Goal: Task Accomplishment & Management: Complete application form

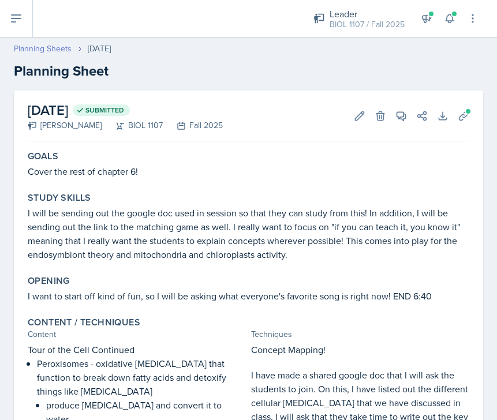
click at [51, 50] on link "Planning Sheets" at bounding box center [43, 49] width 58 height 12
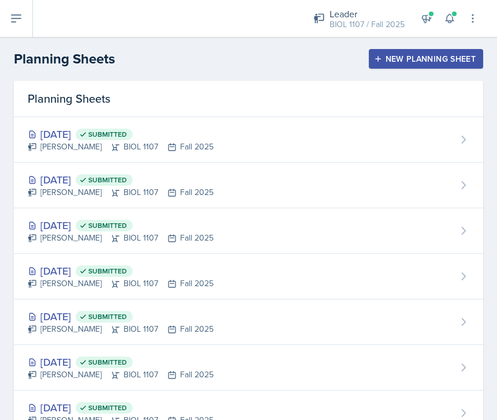
click at [407, 62] on div "New Planning Sheet" at bounding box center [425, 58] width 99 height 9
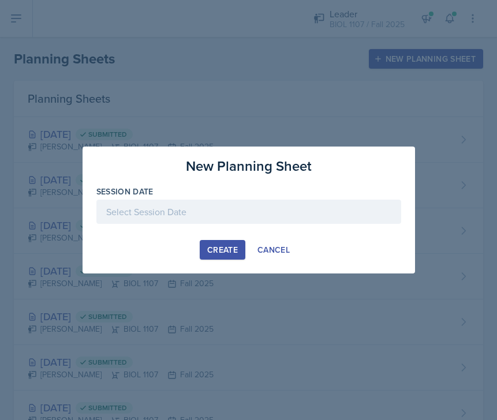
click at [189, 214] on div at bounding box center [248, 212] width 305 height 24
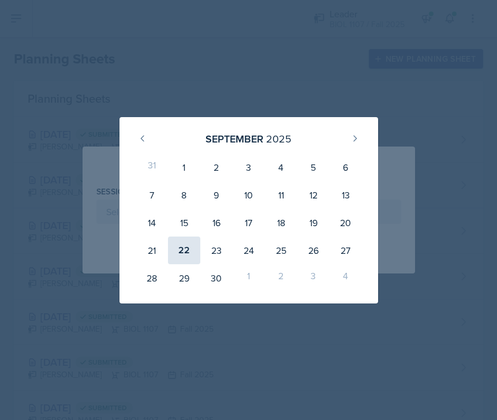
click at [183, 249] on div "22" at bounding box center [184, 251] width 32 height 28
type input "[DATE]"
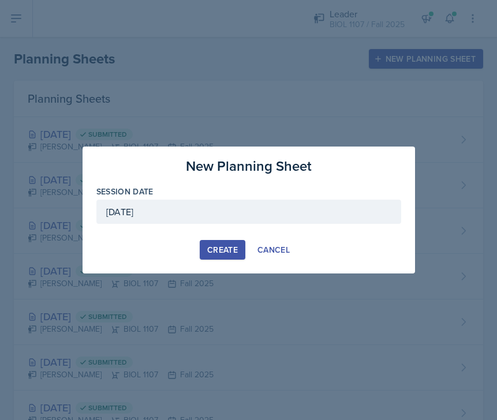
click at [227, 242] on button "Create" at bounding box center [223, 250] width 46 height 20
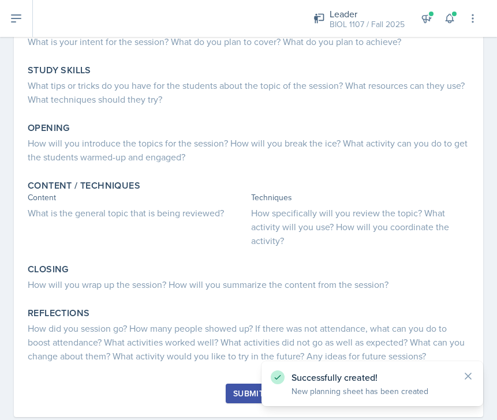
scroll to position [129, 0]
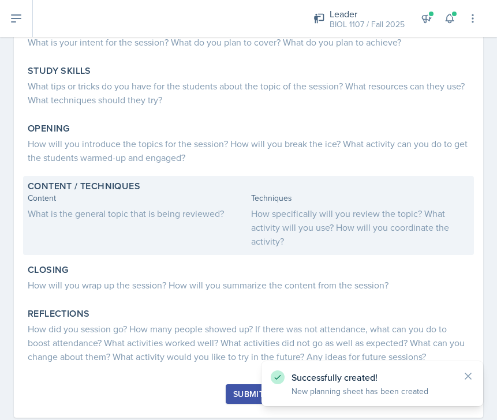
click at [178, 220] on div "Content What is the general topic that is being reviewed?" at bounding box center [137, 220] width 219 height 56
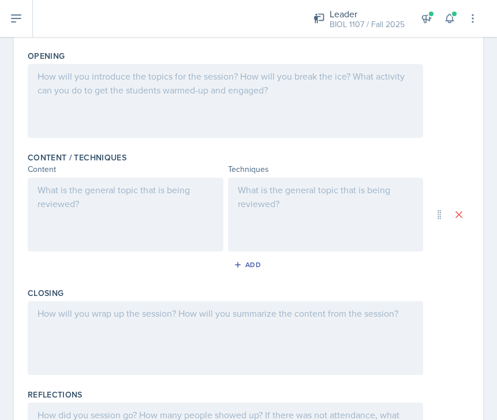
scroll to position [260, 0]
click at [134, 196] on div at bounding box center [126, 215] width 196 height 74
click at [137, 341] on div at bounding box center [225, 339] width 395 height 74
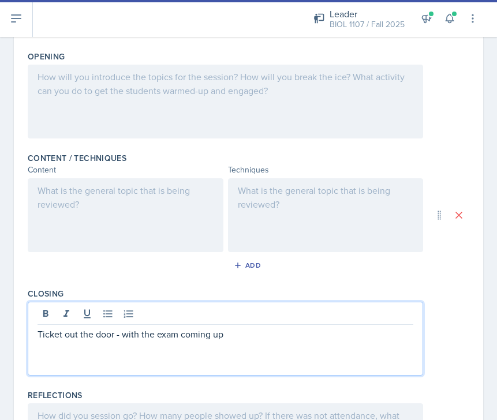
drag, startPoint x: 242, startPoint y: 333, endPoint x: 123, endPoint y: 329, distance: 119.5
click at [123, 329] on p "Ticket out the door - with the exam coming up" at bounding box center [226, 334] width 376 height 14
click at [253, 338] on p "Ticket out the door - with the exam coming up" at bounding box center [226, 334] width 376 height 14
drag, startPoint x: 280, startPoint y: 335, endPoint x: 0, endPoint y: 335, distance: 279.8
click at [0, 335] on div "Date [DATE] [DATE] 31 1 2 3 4 5 6 7 8 9 10 11 12 13 14 15 16 17 18 19 20 21 22 …" at bounding box center [248, 177] width 497 height 692
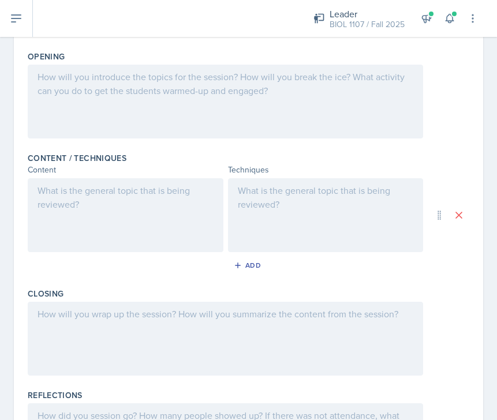
click at [124, 204] on div at bounding box center [126, 215] width 196 height 74
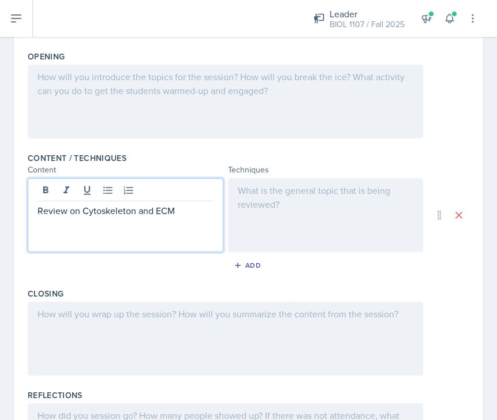
click at [288, 206] on div at bounding box center [326, 215] width 196 height 74
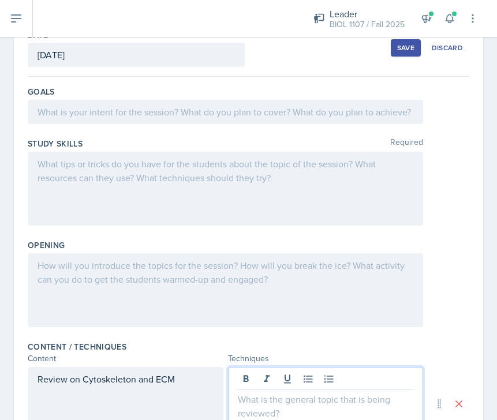
scroll to position [0, 0]
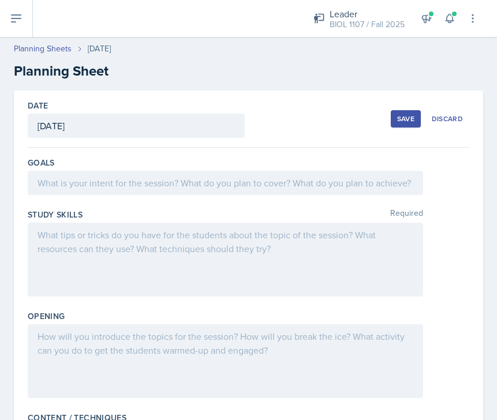
click at [396, 113] on button "Save" at bounding box center [406, 118] width 30 height 17
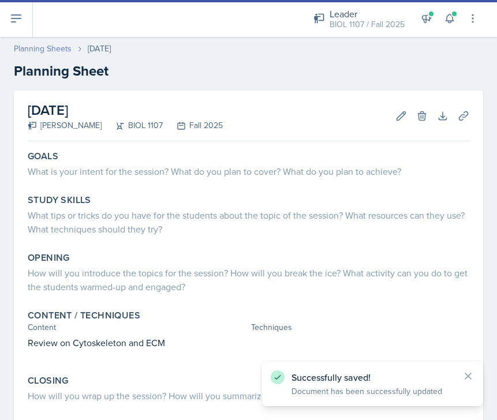
click at [39, 48] on link "Planning Sheets" at bounding box center [43, 49] width 58 height 12
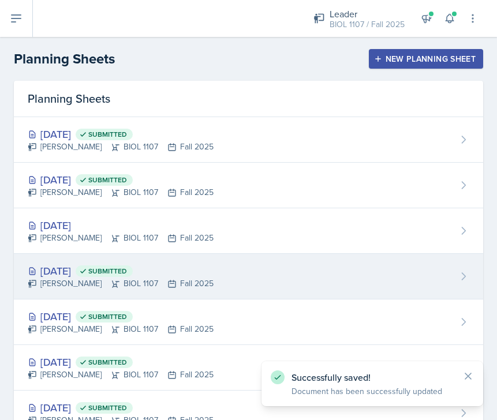
click at [280, 272] on div "[DATE] Submitted [PERSON_NAME] BIOL 1107 Fall 2025" at bounding box center [248, 277] width 469 height 46
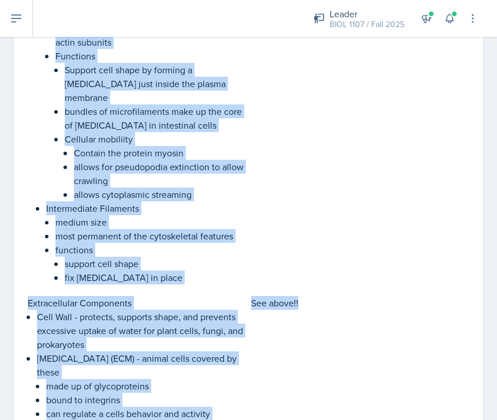
scroll to position [1717, 0]
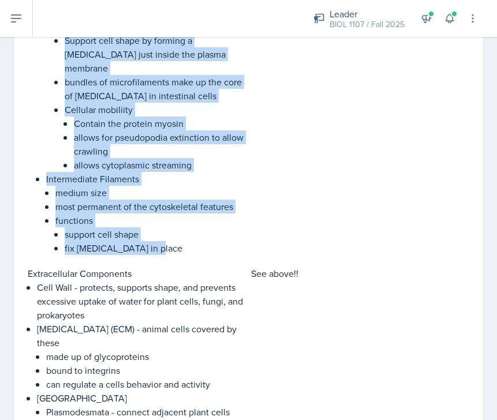
drag, startPoint x: 29, startPoint y: 130, endPoint x: 155, endPoint y: 250, distance: 173.5
copy div "Cytoskeleton - a network of fibers extending throughout the [MEDICAL_DATA] Orga…"
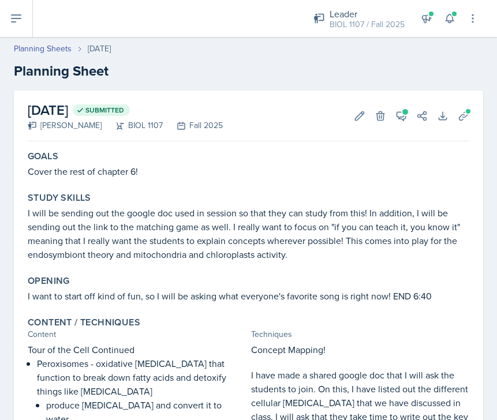
scroll to position [0, 0]
click at [44, 50] on link "Planning Sheets" at bounding box center [43, 49] width 58 height 12
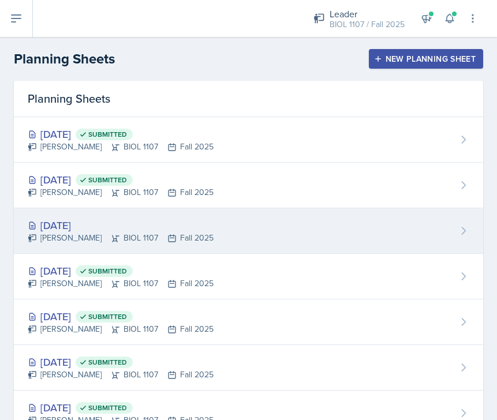
click at [222, 249] on div "[DATE] [PERSON_NAME] BIOL 1107 Fall 2025" at bounding box center [248, 231] width 469 height 46
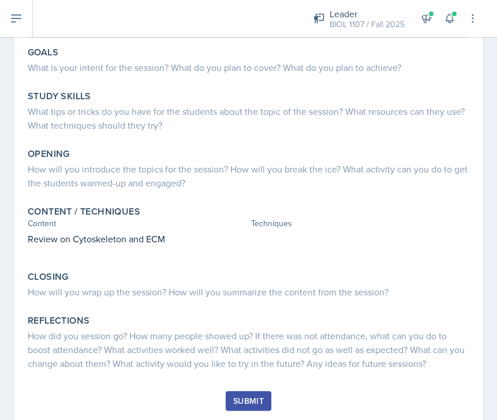
scroll to position [106, 0]
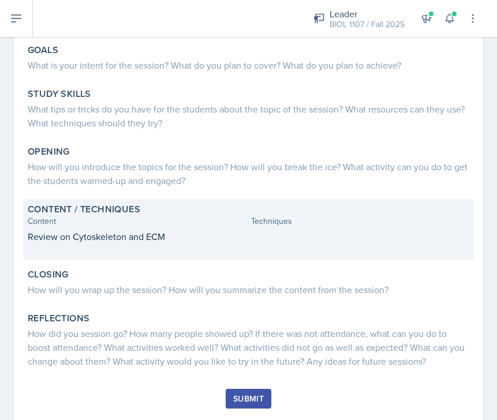
click at [163, 225] on div "Content" at bounding box center [137, 221] width 219 height 12
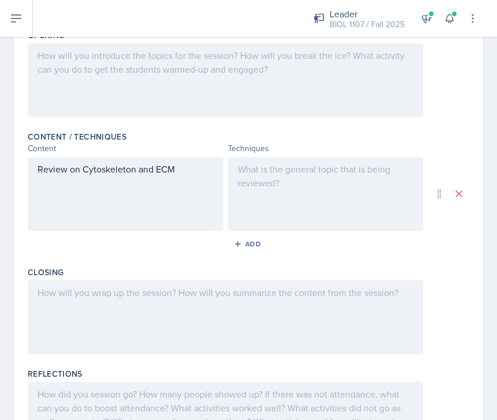
scroll to position [282, 0]
click at [104, 200] on div "Review on Cytoskeleton and ECM" at bounding box center [126, 193] width 196 height 74
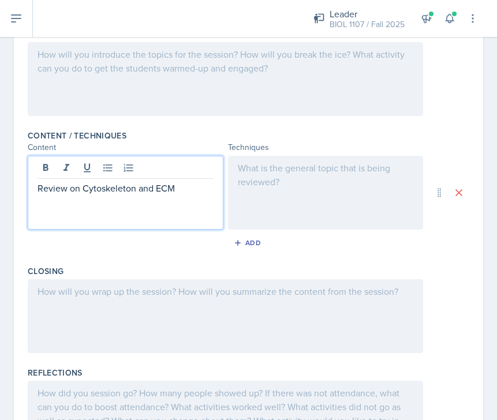
click at [80, 204] on p at bounding box center [126, 202] width 176 height 14
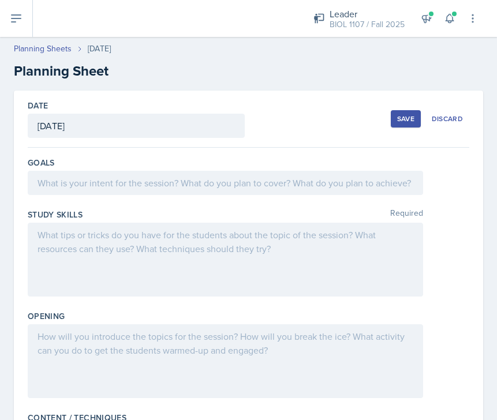
scroll to position [0, 0]
click at [404, 116] on div "Save" at bounding box center [405, 118] width 17 height 9
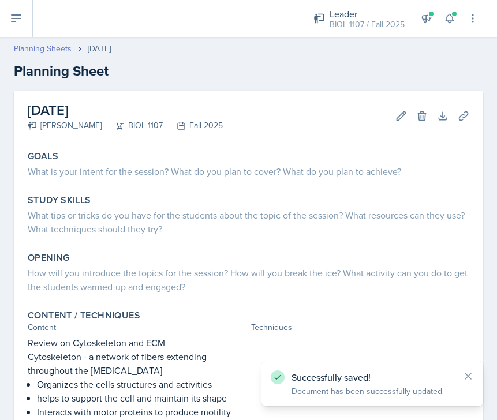
click at [33, 50] on link "Planning Sheets" at bounding box center [43, 49] width 58 height 12
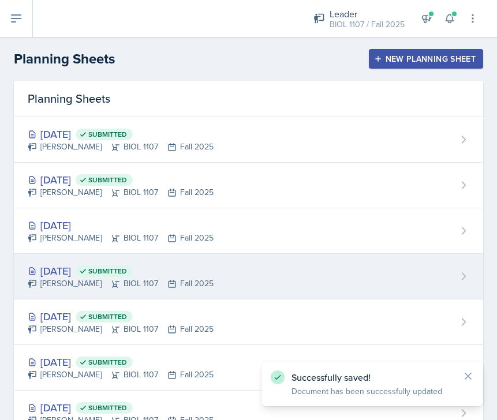
click at [198, 286] on div "[DATE] Submitted [PERSON_NAME] BIOL 1107 Fall 2025" at bounding box center [248, 277] width 469 height 46
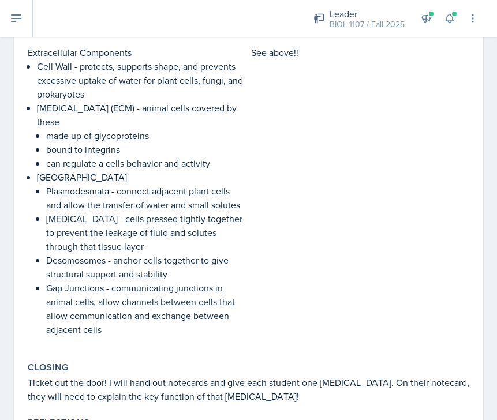
scroll to position [1937, 0]
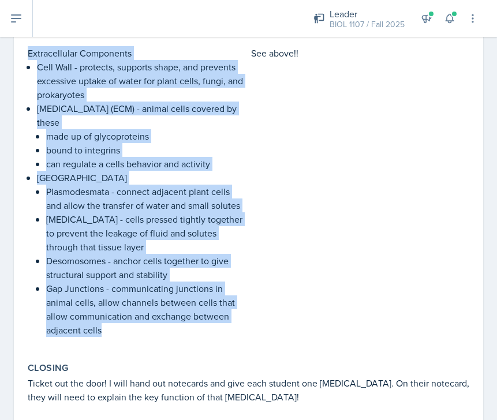
drag, startPoint x: 28, startPoint y: 54, endPoint x: 112, endPoint y: 330, distance: 288.4
click at [112, 330] on div "Extracellular Components Cell Wall - protects, supports shape, and prevents exc…" at bounding box center [137, 197] width 219 height 302
copy div "Extracellular Components Cell Wall - protects, supports shape, and prevents exc…"
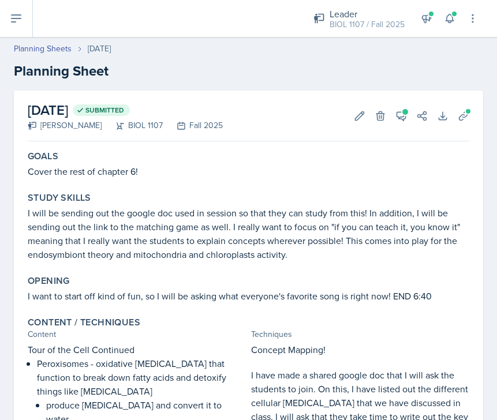
scroll to position [0, 0]
click at [59, 47] on link "Planning Sheets" at bounding box center [43, 49] width 58 height 12
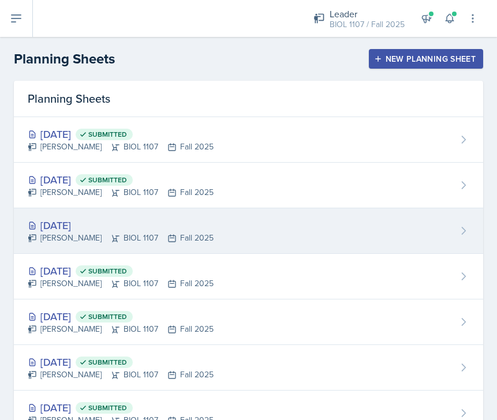
click at [168, 223] on div "[DATE]" at bounding box center [121, 226] width 186 height 16
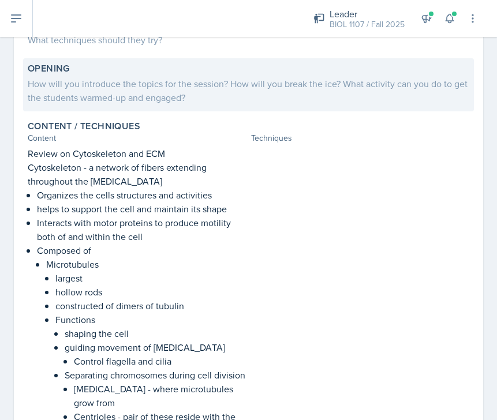
click at [228, 254] on p "Composed of" at bounding box center [141, 250] width 209 height 14
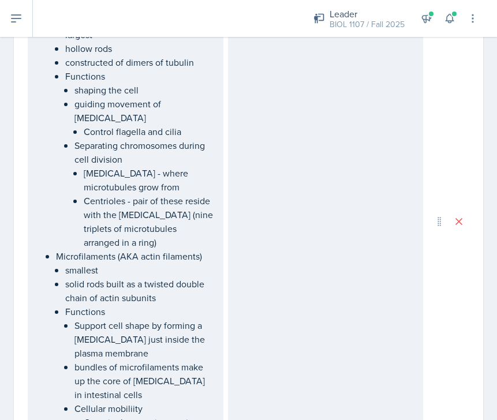
scroll to position [829, 0]
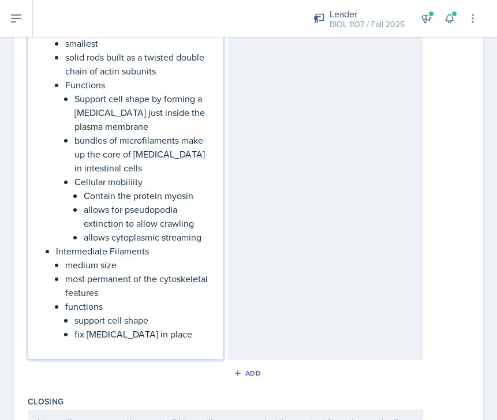
click at [82, 341] on p at bounding box center [126, 348] width 176 height 14
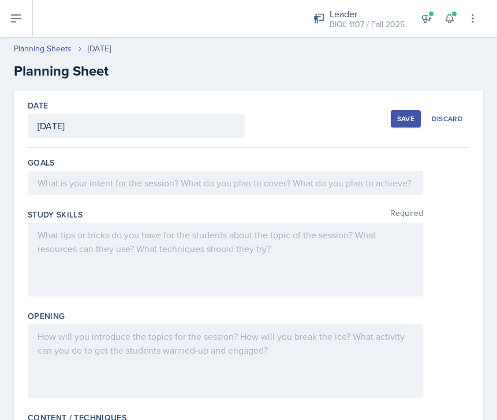
scroll to position [358, 0]
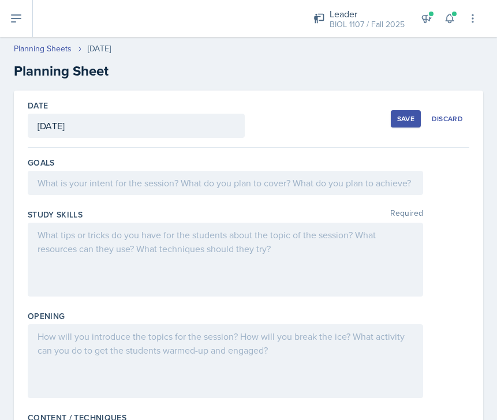
scroll to position [0, 0]
click at [402, 114] on div "Save" at bounding box center [405, 118] width 17 height 9
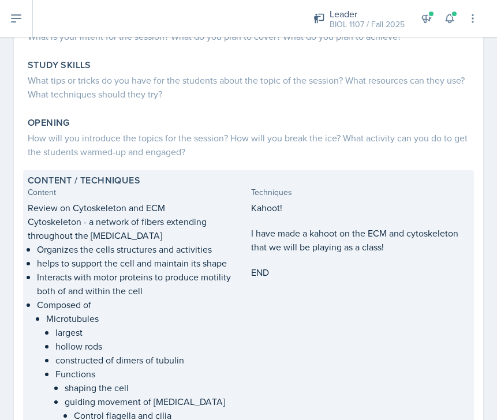
click at [181, 351] on p "hollow rods" at bounding box center [150, 346] width 191 height 14
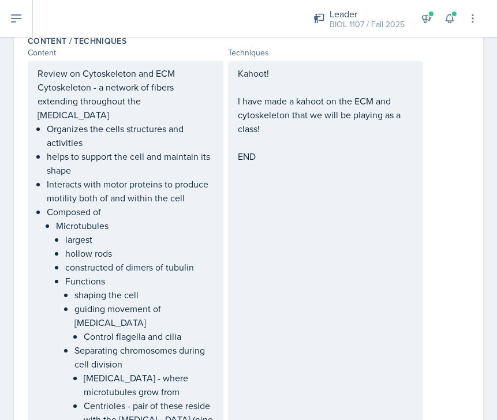
scroll to position [407, 0]
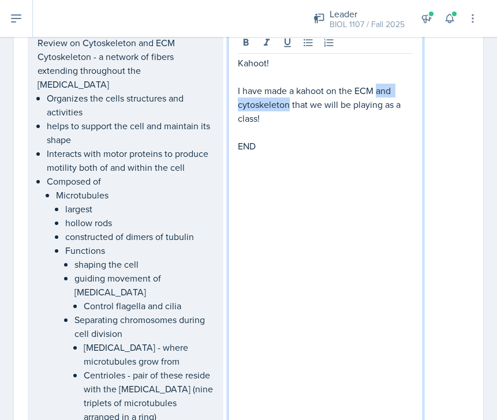
drag, startPoint x: 377, startPoint y: 92, endPoint x: 288, endPoint y: 105, distance: 89.8
click at [288, 105] on p "I have made a kahoot on the ECM and cytoskeleton that we will be playing as a c…" at bounding box center [326, 105] width 176 height 42
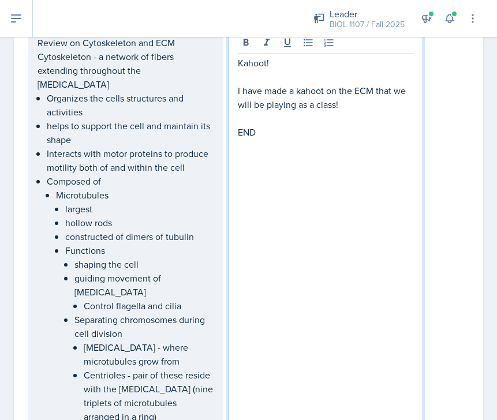
click at [173, 151] on ul "Organizes the cells structures and activities helps to support the cell and mai…" at bounding box center [130, 416] width 167 height 651
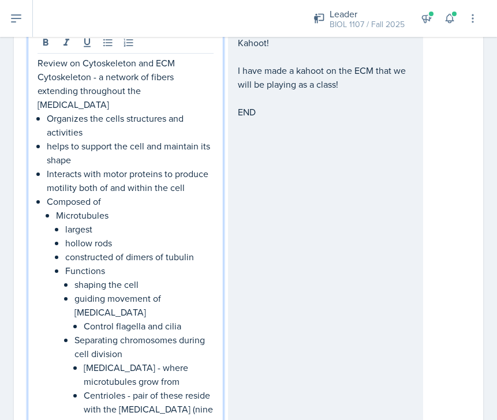
click at [43, 66] on p "Review on Cytoskeleton and ECM" at bounding box center [126, 63] width 176 height 14
click at [94, 63] on p "Review on Cytoskeleton and ECM" at bounding box center [126, 63] width 176 height 14
click at [91, 57] on p "Review on and ECM" at bounding box center [126, 63] width 176 height 14
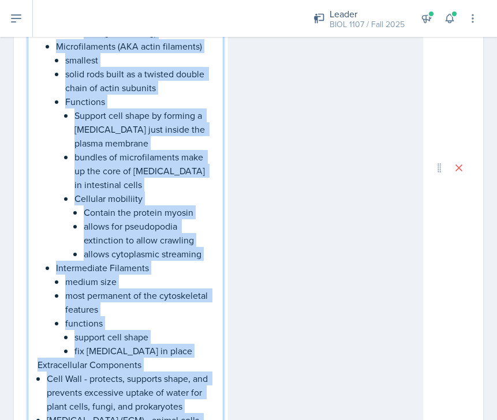
scroll to position [838, 0]
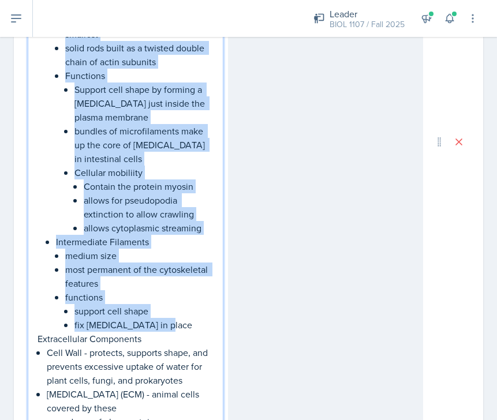
drag, startPoint x: 39, startPoint y: 76, endPoint x: 174, endPoint y: 302, distance: 263.4
click at [174, 302] on div "Review on ECM Cytoskeleton - a network of fibers extending throughout the [MEDI…" at bounding box center [126, 152] width 176 height 1052
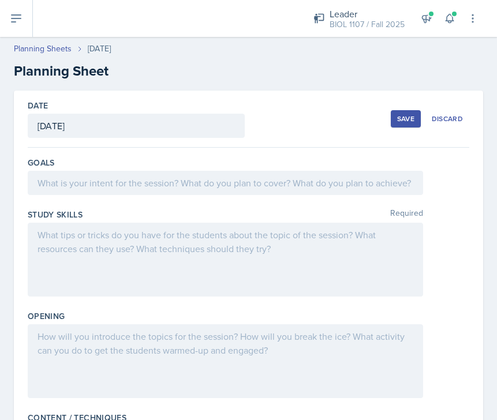
scroll to position [0, 0]
click at [399, 115] on div "Save" at bounding box center [405, 118] width 17 height 9
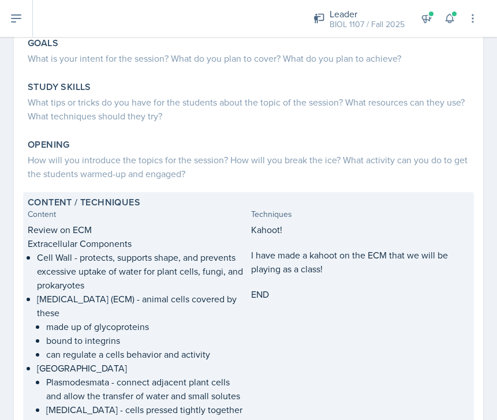
scroll to position [113, 0]
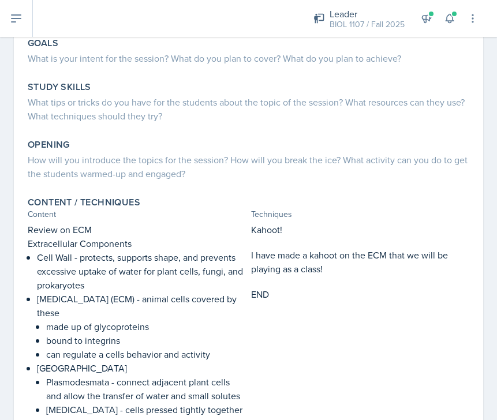
click at [386, 0] on div "Leader BIOL 1107 / Fall 2025 Leader BIOL 1107 / Spring 2025 Leader BIOL 1107 / …" at bounding box center [387, 18] width 181 height 37
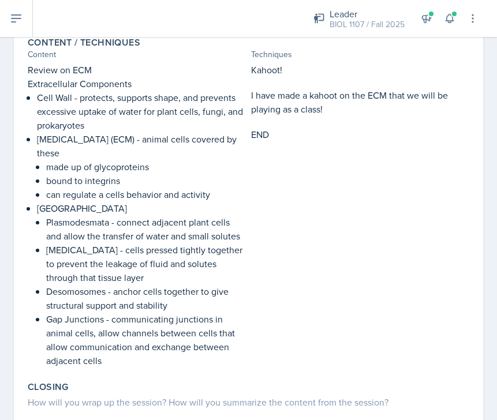
scroll to position [257, 0]
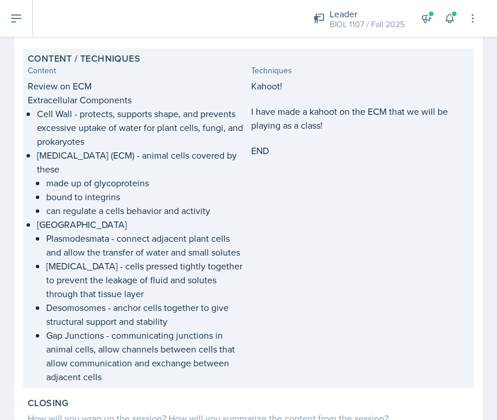
click at [356, 71] on div "Techniques" at bounding box center [360, 71] width 219 height 12
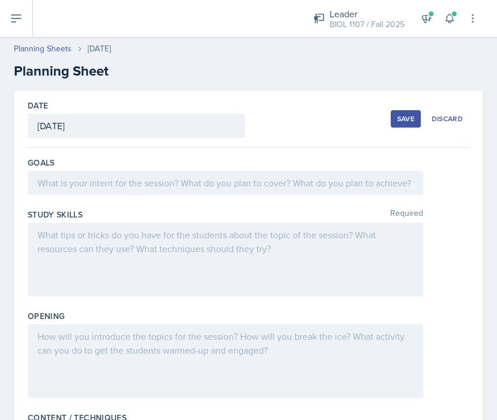
scroll to position [0, 0]
click at [413, 118] on div "Save" at bounding box center [405, 118] width 17 height 9
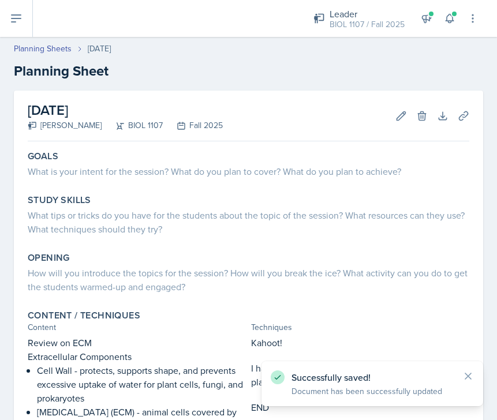
click at [19, 13] on icon at bounding box center [16, 19] width 14 height 14
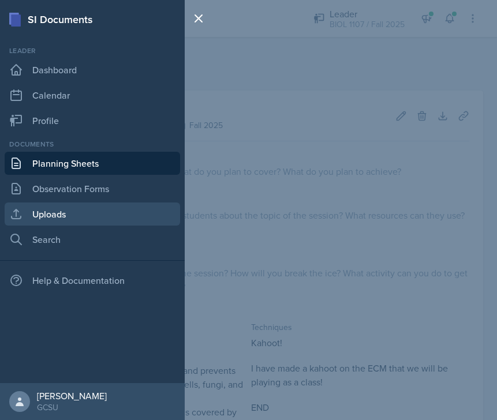
click at [65, 218] on link "Uploads" at bounding box center [92, 214] width 175 height 23
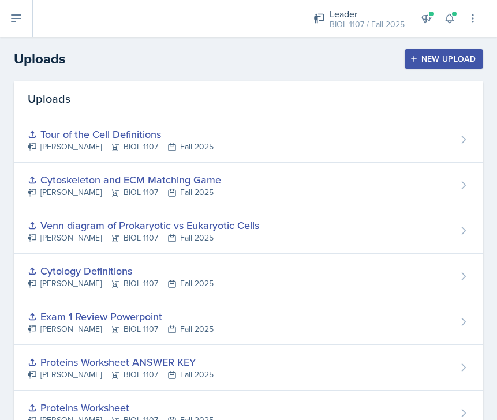
click at [421, 54] on div "New Upload" at bounding box center [444, 58] width 64 height 9
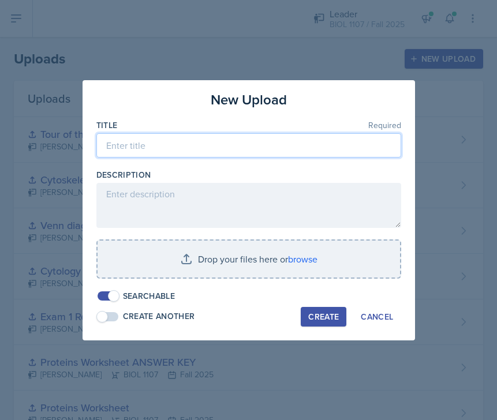
click at [164, 157] on input at bounding box center [248, 145] width 305 height 24
type input "ECM Kahoot"
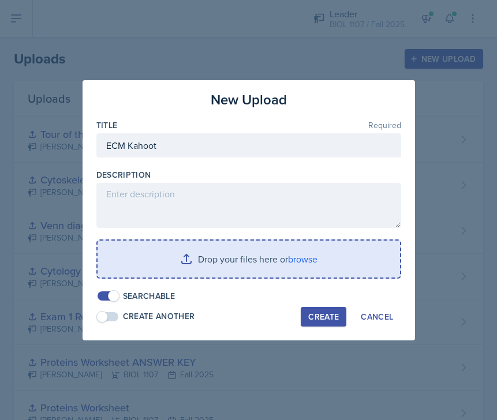
drag, startPoint x: 179, startPoint y: 210, endPoint x: 216, endPoint y: 265, distance: 66.1
click at [216, 265] on input "file" at bounding box center [249, 259] width 302 height 37
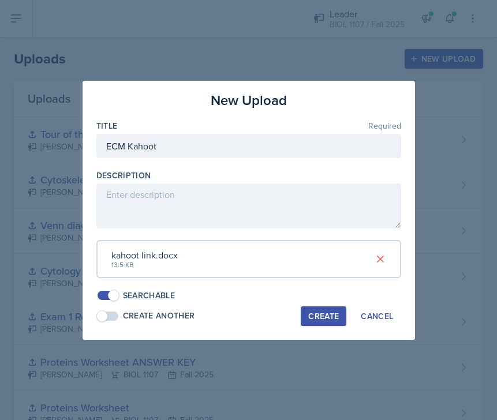
click at [326, 314] on div "Create" at bounding box center [323, 316] width 31 height 9
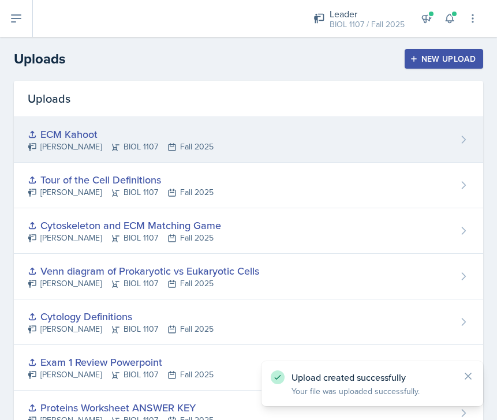
click at [178, 135] on div "ECM Kahoot" at bounding box center [121, 134] width 186 height 16
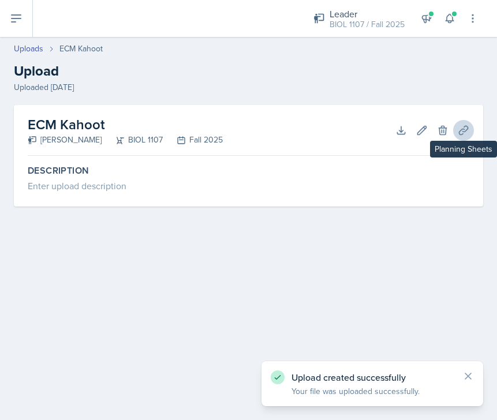
click at [467, 132] on icon at bounding box center [464, 131] width 12 height 12
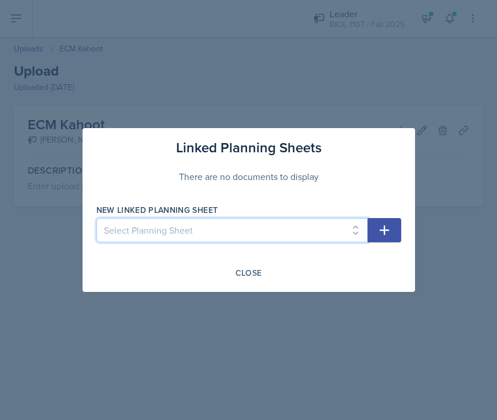
select select "cae25806-78a1-4c56-aab4-3d2cdd8274bb"
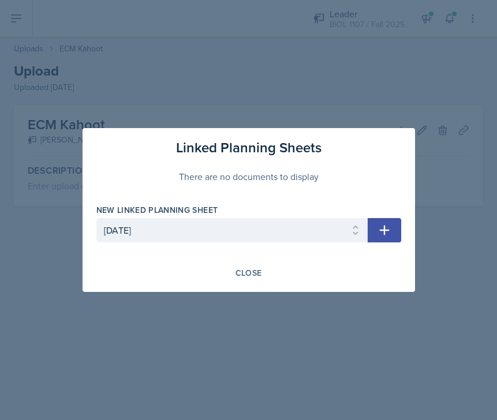
click at [377, 231] on icon "button" at bounding box center [384, 230] width 14 height 14
select select
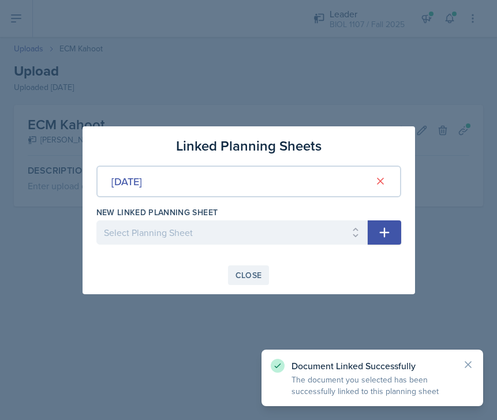
click at [257, 274] on div "Close" at bounding box center [248, 275] width 27 height 9
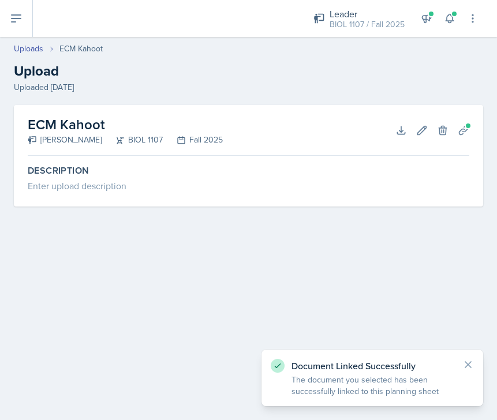
click at [40, 56] on div "Uploads ECM Kahoot Upload Uploaded [DATE]" at bounding box center [248, 68] width 497 height 51
click at [11, 28] on button at bounding box center [16, 18] width 33 height 37
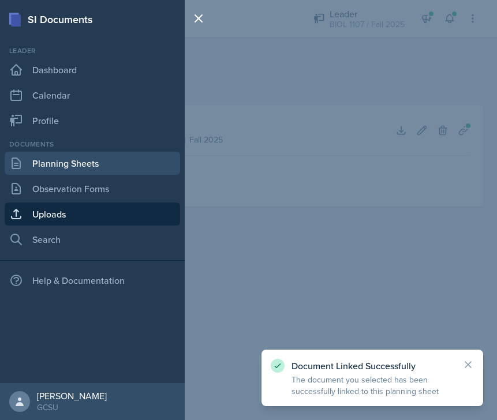
click at [66, 168] on link "Planning Sheets" at bounding box center [92, 163] width 175 height 23
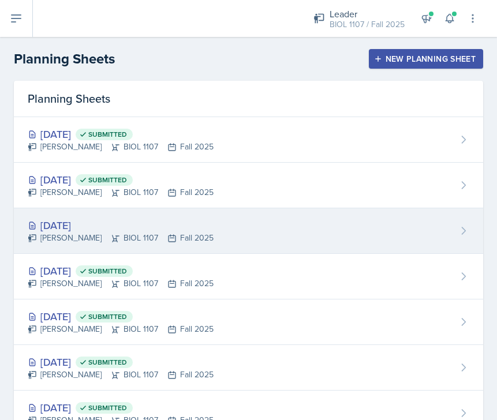
click at [191, 235] on div "[PERSON_NAME] BIOL 1107 Fall 2025" at bounding box center [121, 238] width 186 height 12
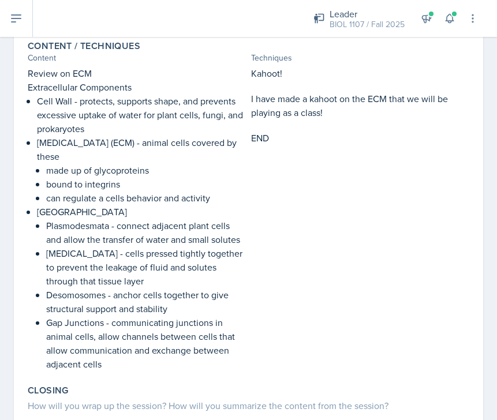
scroll to position [278, 0]
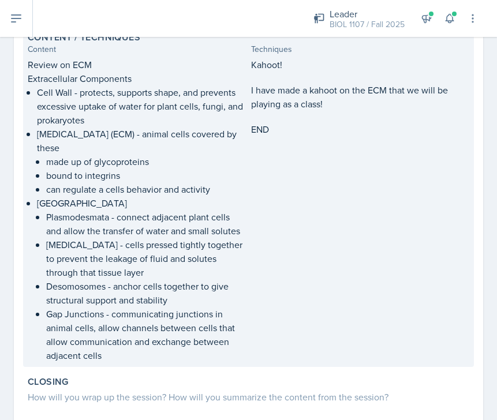
click at [223, 269] on p "[MEDICAL_DATA] - cells pressed tightly together to prevent the leakage of fluid…" at bounding box center [146, 259] width 200 height 42
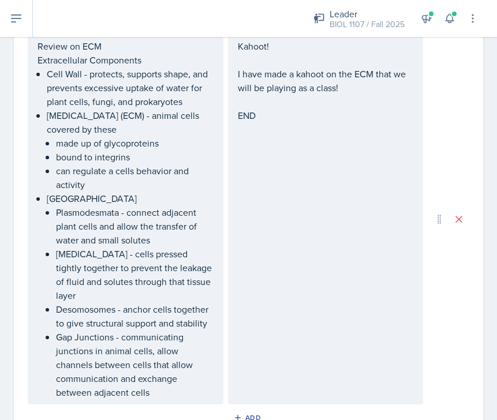
scroll to position [569, 0]
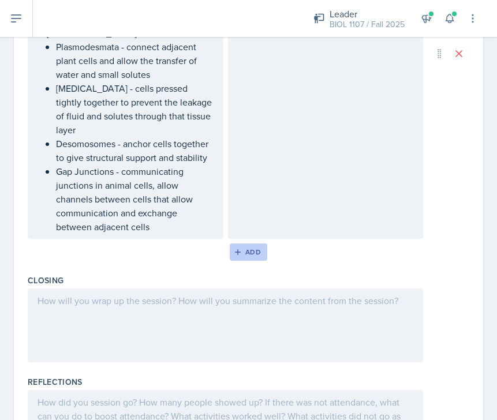
click at [243, 253] on div "Add" at bounding box center [248, 252] width 25 height 9
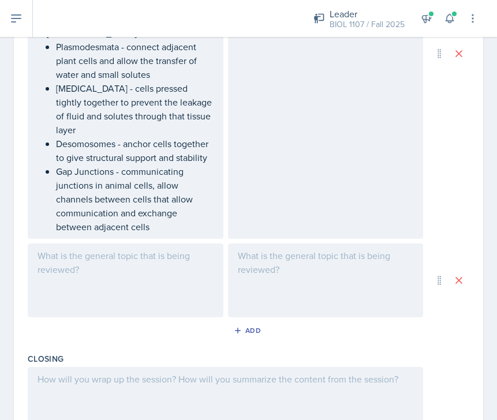
click at [113, 265] on div at bounding box center [126, 280] width 196 height 74
click at [107, 257] on icon at bounding box center [108, 256] width 12 height 12
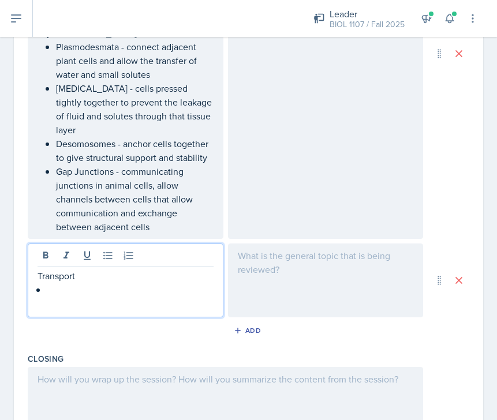
click at [40, 276] on p "Transport" at bounding box center [126, 276] width 176 height 14
click at [36, 277] on div "Transport" at bounding box center [126, 280] width 196 height 74
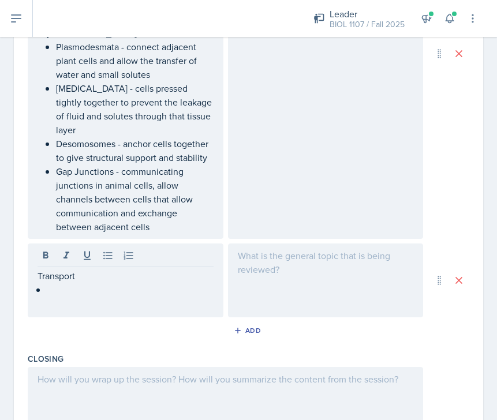
click at [36, 276] on div "Transport" at bounding box center [126, 280] width 196 height 74
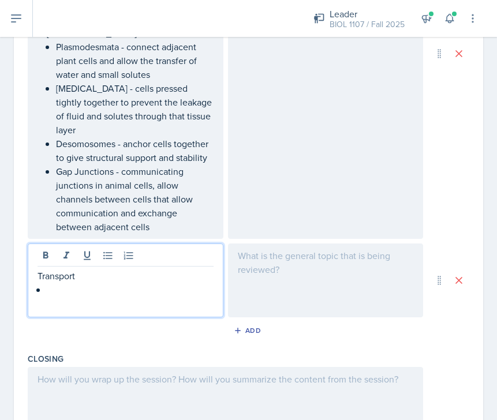
click at [38, 274] on p "Transport" at bounding box center [126, 276] width 176 height 14
click at [54, 288] on p at bounding box center [130, 290] width 167 height 14
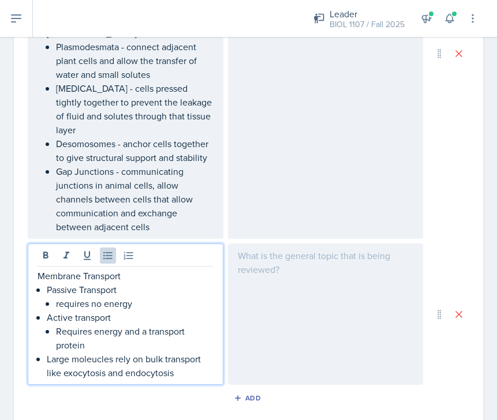
click at [84, 364] on p "Large moleucles rely on bulk transport like exocytosis and endocytosis" at bounding box center [130, 366] width 167 height 28
click at [188, 370] on p "Large molecules rely on bulk transport like exocytosis and endocytosis" at bounding box center [130, 366] width 167 height 28
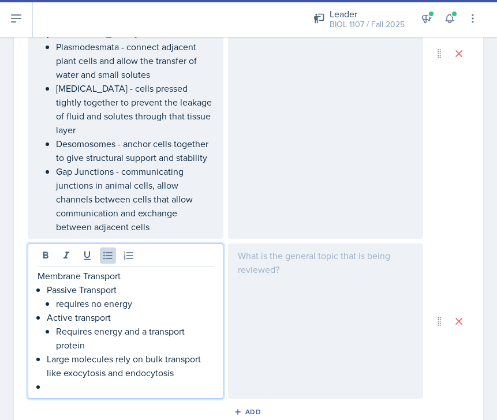
click at [141, 307] on p "requires no energy" at bounding box center [135, 304] width 158 height 14
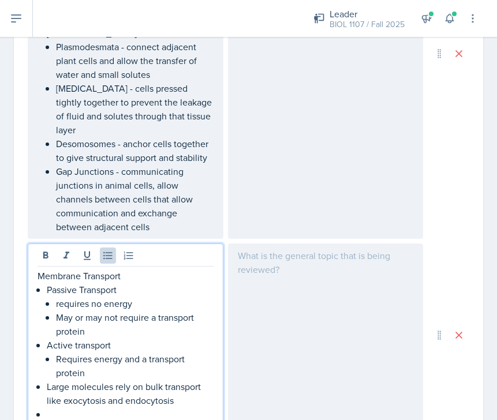
click at [61, 304] on p "requires no energy" at bounding box center [135, 304] width 158 height 14
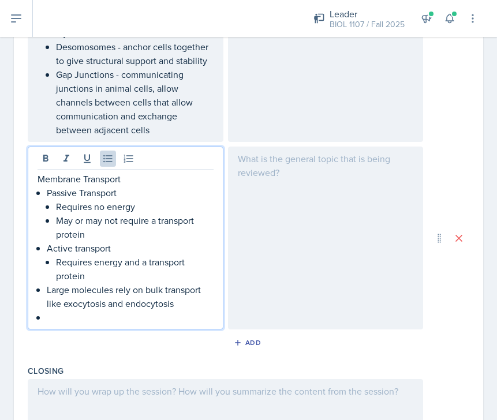
scroll to position [676, 0]
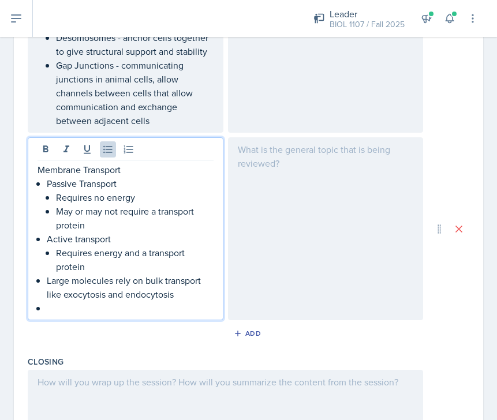
click at [82, 309] on p at bounding box center [130, 308] width 167 height 14
click at [48, 182] on p "Passive Transport" at bounding box center [130, 184] width 167 height 14
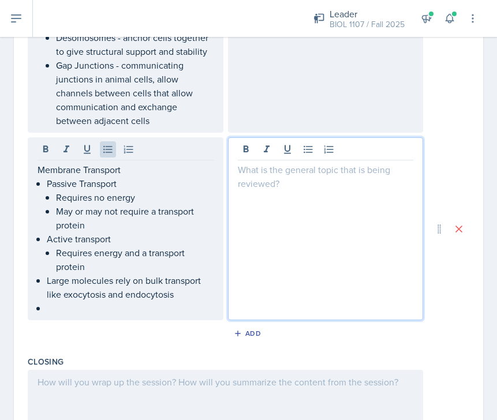
click at [44, 179] on div "Membrane Transport Passive Transport Requires no energy May or may not require …" at bounding box center [126, 239] width 176 height 152
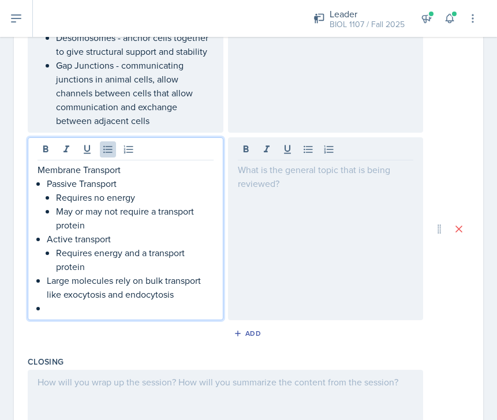
click at [48, 186] on p "Passive Transport" at bounding box center [130, 184] width 167 height 14
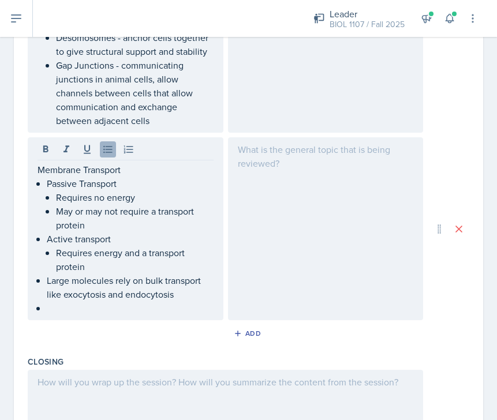
click at [105, 151] on icon at bounding box center [108, 150] width 12 height 12
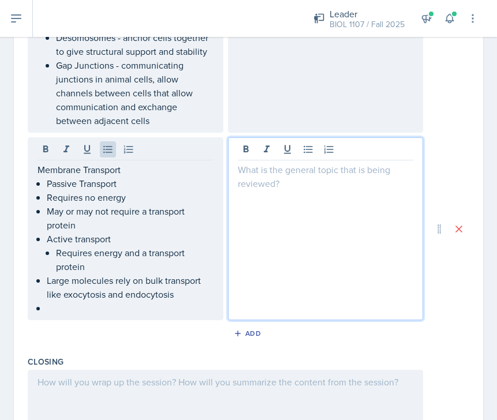
click at [45, 186] on div "Membrane Transport Passive Transport Requires no energy May or may not require …" at bounding box center [126, 239] width 176 height 152
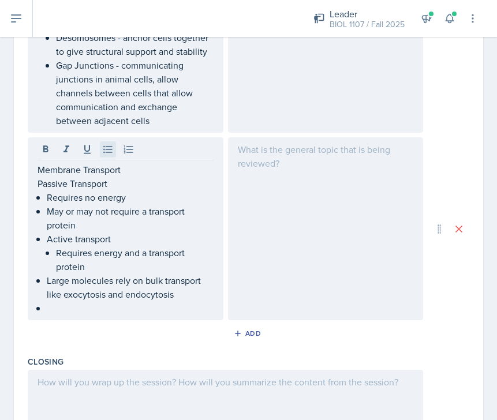
click at [108, 144] on icon at bounding box center [108, 150] width 12 height 12
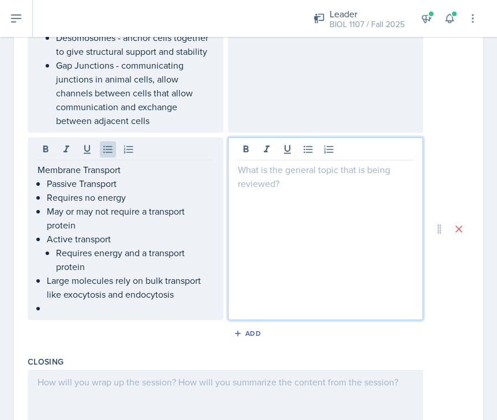
click at [84, 193] on p "Requires no energy" at bounding box center [130, 197] width 167 height 14
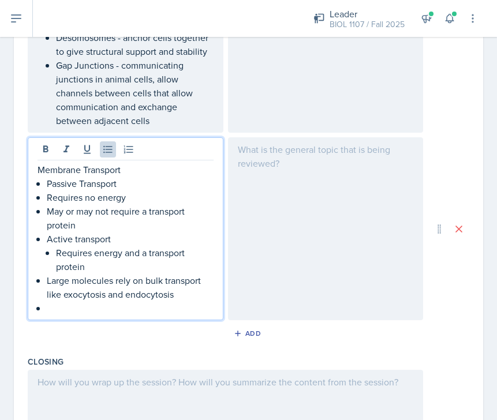
click at [47, 193] on p "Requires no energy" at bounding box center [130, 197] width 167 height 14
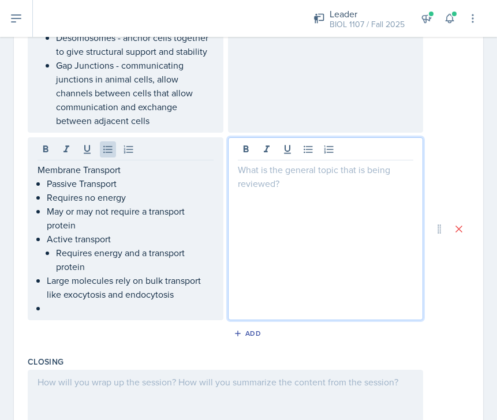
click at [49, 198] on p "Requires no energy" at bounding box center [130, 197] width 167 height 14
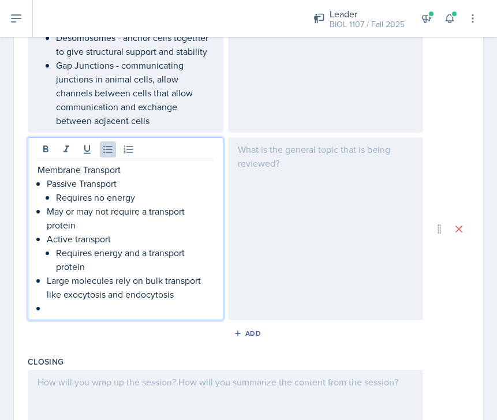
click at [46, 215] on div "Membrane Transport Passive Transport Requires no energy May or may not require …" at bounding box center [126, 239] width 176 height 152
click at [44, 186] on div "Membrane Transport Passive Transport Requires no energy May or may not require …" at bounding box center [126, 239] width 176 height 152
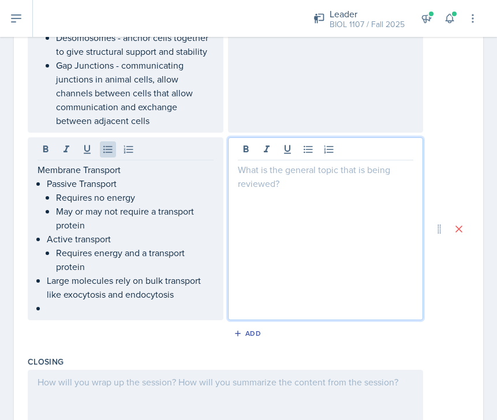
click at [48, 185] on p "Passive Transport" at bounding box center [130, 184] width 167 height 14
click at [55, 208] on li "Passive Transport Requires no energy May or may not require a transport protein" at bounding box center [130, 204] width 167 height 55
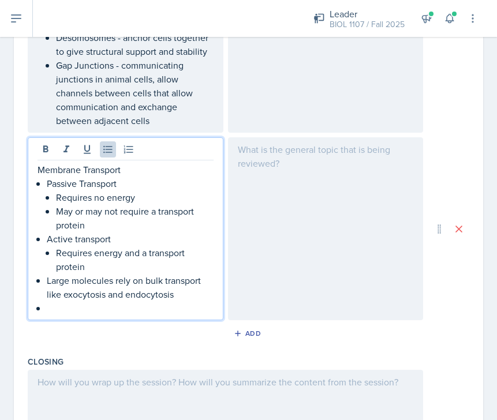
click at [62, 314] on p at bounding box center [130, 308] width 167 height 14
click at [58, 305] on p "The fluid Mosaic Model" at bounding box center [126, 308] width 176 height 14
click at [143, 308] on p "The Fluid Mosaic Model" at bounding box center [126, 308] width 176 height 14
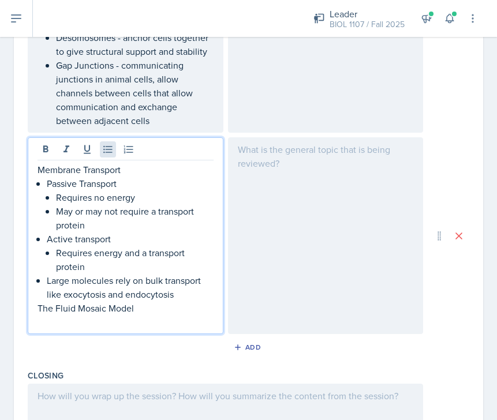
click at [106, 154] on icon at bounding box center [108, 150] width 12 height 12
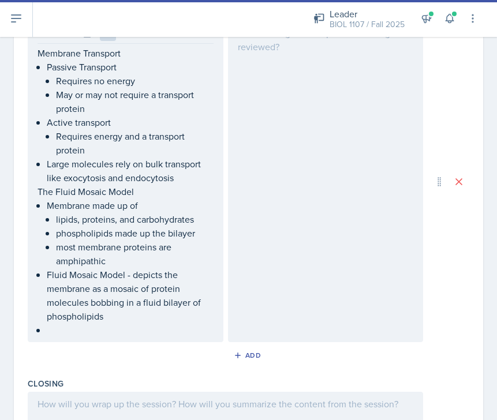
scroll to position [798, 0]
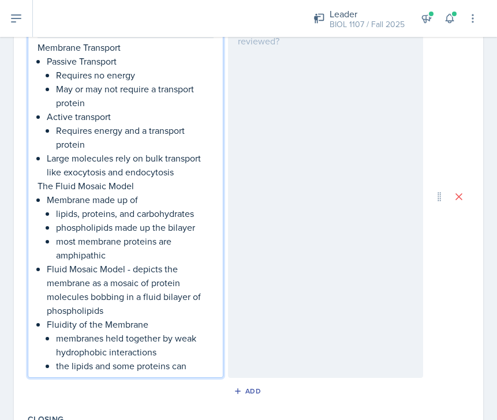
click at [62, 366] on p "the lipids and some proteins can" at bounding box center [135, 366] width 158 height 14
click at [203, 369] on p "most lipids and some proteins can" at bounding box center [135, 366] width 158 height 14
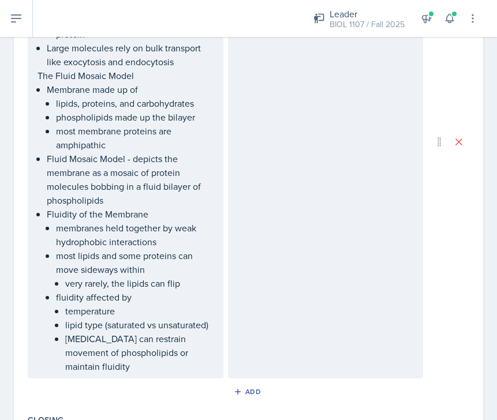
scroll to position [920, 0]
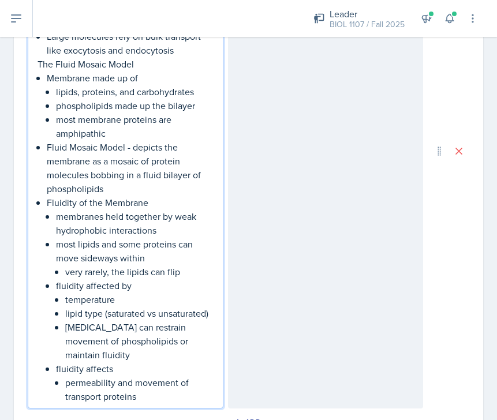
click at [128, 376] on p "permeability and movement of transport proteins" at bounding box center [139, 390] width 148 height 28
click at [195, 389] on p "movement of transport proteins" at bounding box center [139, 396] width 148 height 14
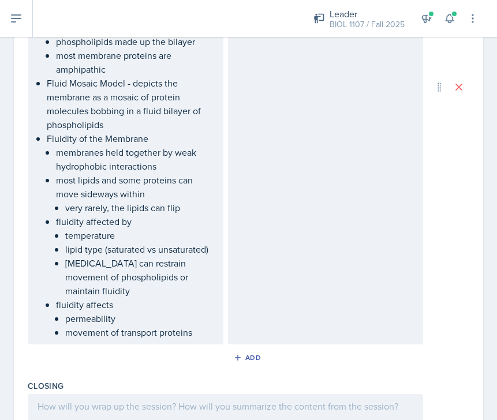
scroll to position [1000, 0]
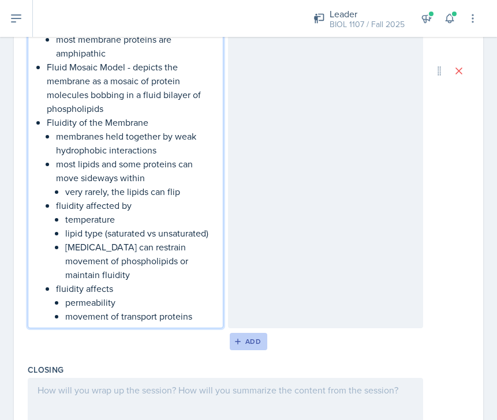
click at [249, 337] on div "Add" at bounding box center [248, 341] width 25 height 9
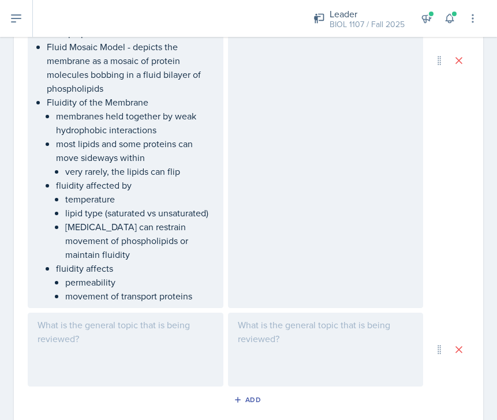
click at [181, 325] on div at bounding box center [126, 350] width 196 height 74
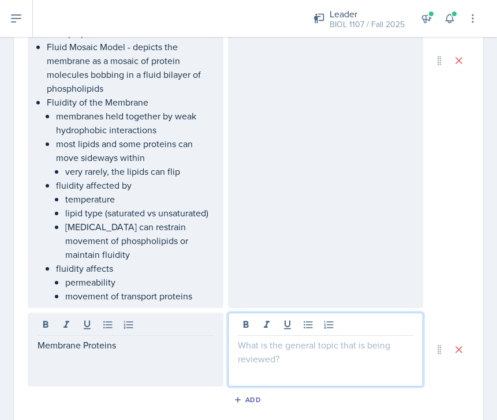
click at [92, 360] on div "Membrane Proteins" at bounding box center [126, 350] width 196 height 74
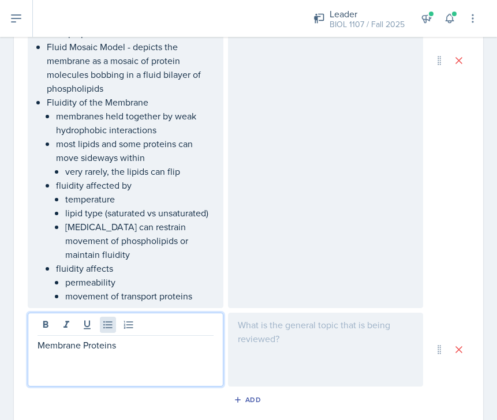
click at [107, 318] on button at bounding box center [108, 325] width 16 height 16
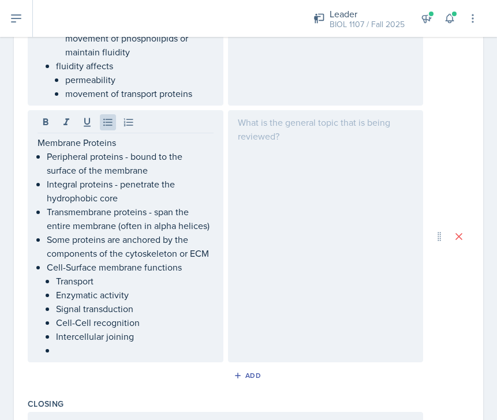
scroll to position [1205, 0]
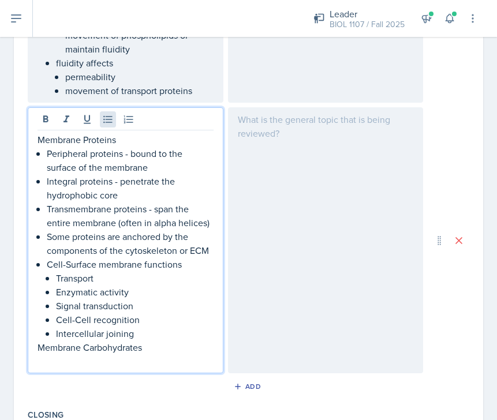
click at [107, 114] on icon at bounding box center [108, 120] width 12 height 12
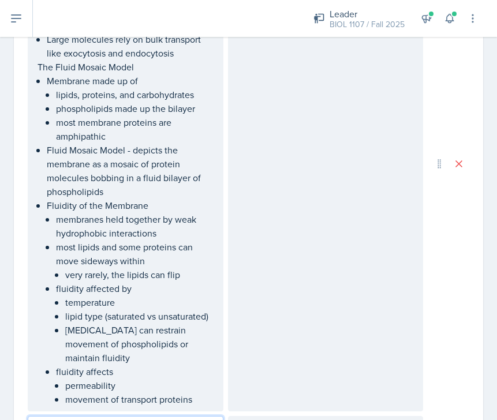
scroll to position [912, 0]
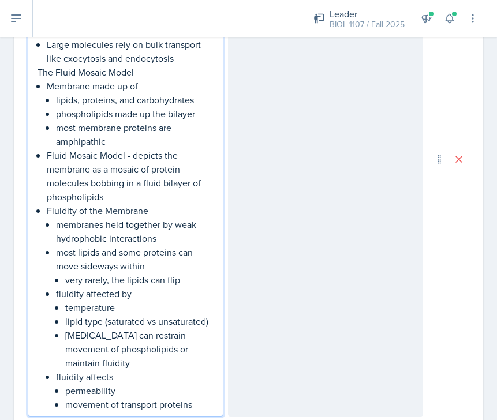
click at [132, 348] on ul "membranes held together by weak hydrophobic interactions most lipids and some p…" at bounding box center [135, 315] width 158 height 194
click at [204, 398] on p "movement of transport proteins" at bounding box center [139, 405] width 148 height 14
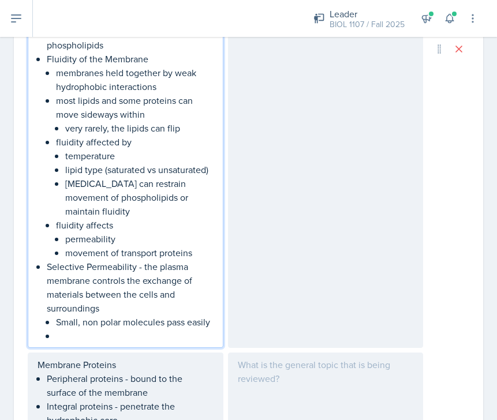
scroll to position [1078, 0]
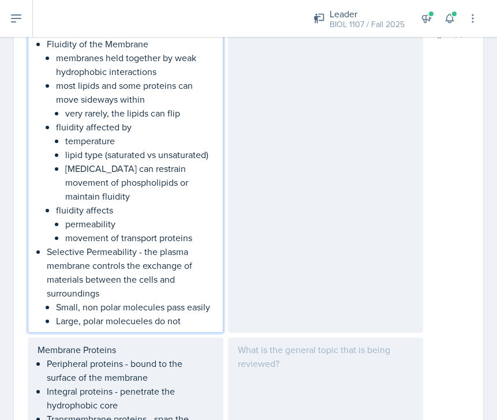
click at [120, 314] on p "Large, polar molecueles do not" at bounding box center [135, 321] width 158 height 14
click at [189, 314] on p "Large, polar molecules do not" at bounding box center [135, 321] width 158 height 14
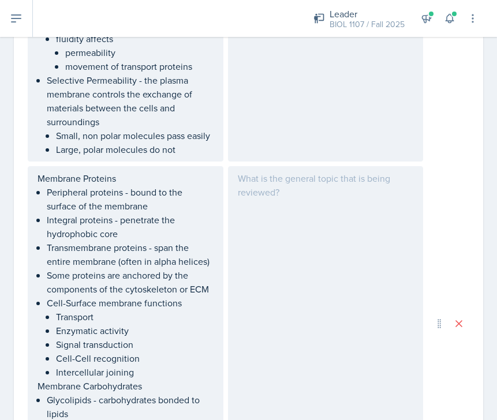
scroll to position [1356, 0]
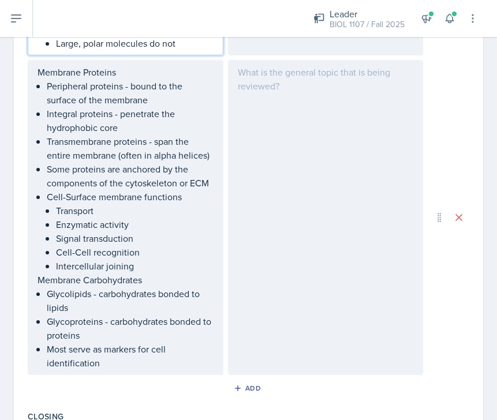
click at [159, 257] on ul "Transport Enzymatic activity Signal transduction Cell-Cell recognition Intercel…" at bounding box center [135, 238] width 158 height 69
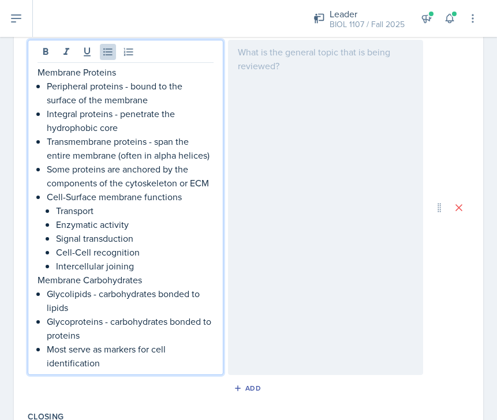
click at [144, 259] on p "Intercellular joining" at bounding box center [135, 266] width 158 height 14
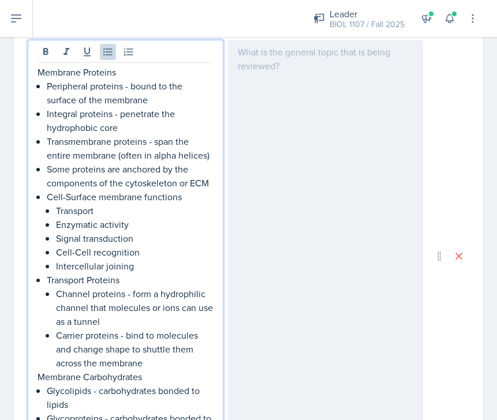
click at [125, 309] on p "Channel proteins - form a hydrophilic channel that molecules or ions can use as…" at bounding box center [135, 308] width 158 height 42
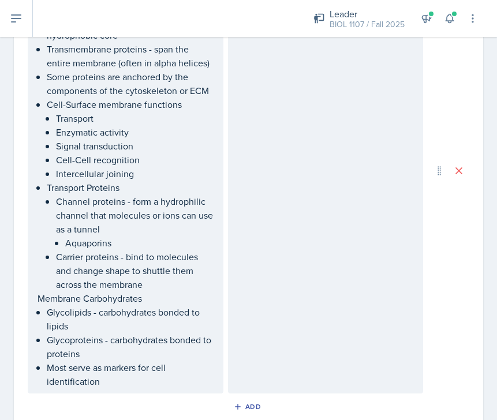
scroll to position [1500, 0]
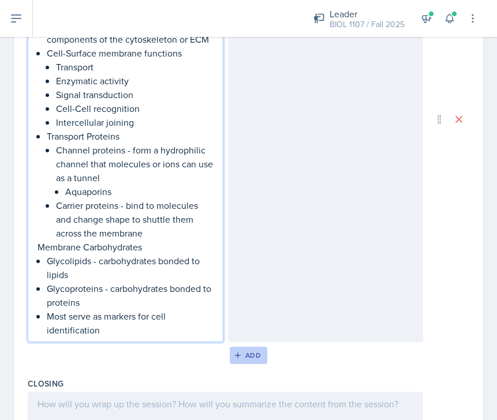
click at [250, 351] on div "Add" at bounding box center [248, 355] width 25 height 9
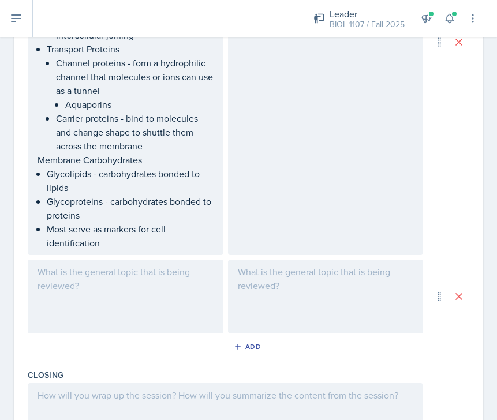
scroll to position [1567, 0]
click at [97, 279] on div at bounding box center [126, 296] width 196 height 74
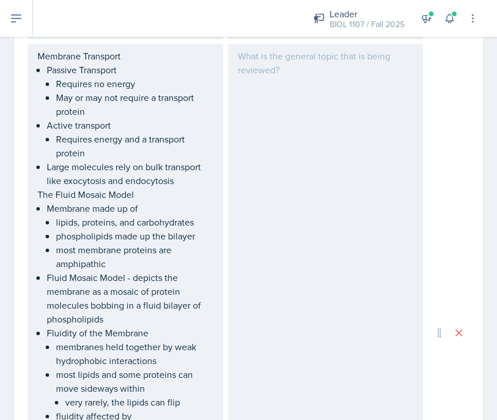
scroll to position [741, 0]
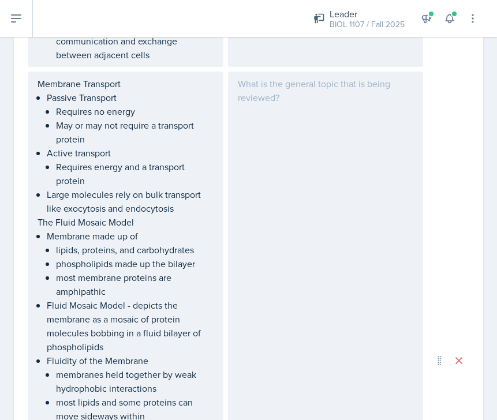
click at [59, 107] on div "Membrane Transport Passive Transport Requires no energy May or may not require …" at bounding box center [126, 361] width 176 height 568
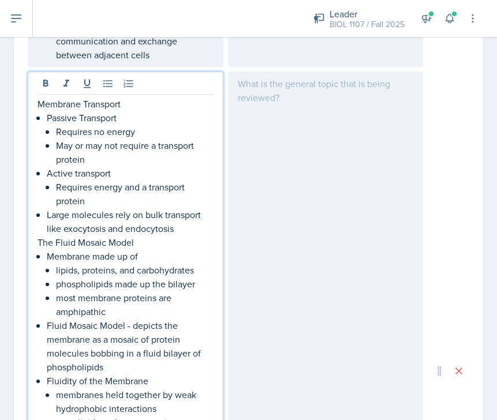
click at [47, 115] on p "Passive Transport" at bounding box center [130, 118] width 167 height 14
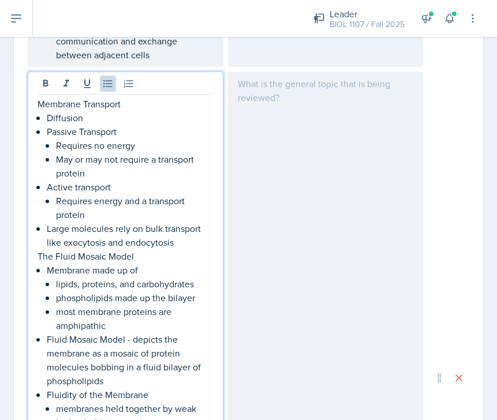
click at [104, 111] on p "Diffusion" at bounding box center [130, 118] width 167 height 14
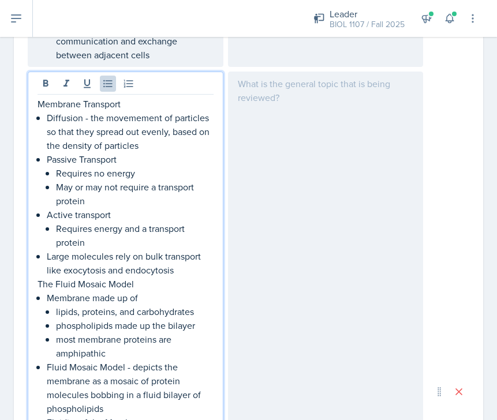
click at [130, 118] on p "Diffusion - the movemement of particles so that they spread out evenly, based o…" at bounding box center [130, 132] width 167 height 42
click at [155, 148] on p "Diffusion - the movement of particles so that they spread out evenly, based on …" at bounding box center [130, 132] width 167 height 42
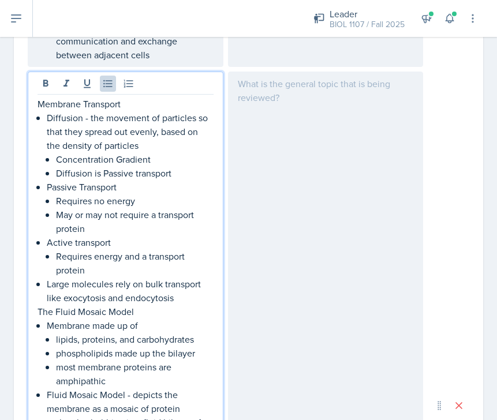
drag, startPoint x: 129, startPoint y: 181, endPoint x: 105, endPoint y: 170, distance: 26.1
click at [105, 170] on p "Diffusion is Passive transport" at bounding box center [135, 173] width 158 height 14
click at [188, 166] on p "Concentration Gradient" at bounding box center [135, 159] width 158 height 14
click at [192, 181] on p "Passive Transport" at bounding box center [130, 187] width 167 height 14
click at [179, 167] on p "Diffusion is passive transport" at bounding box center [135, 173] width 158 height 14
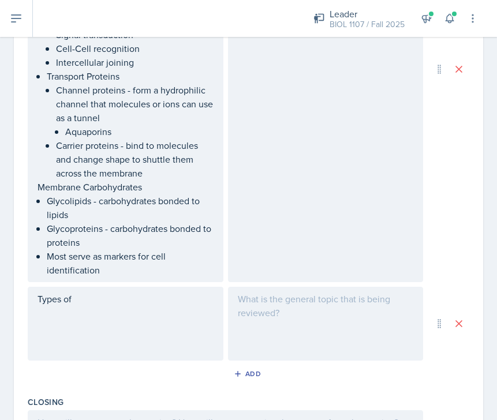
scroll to position [1669, 0]
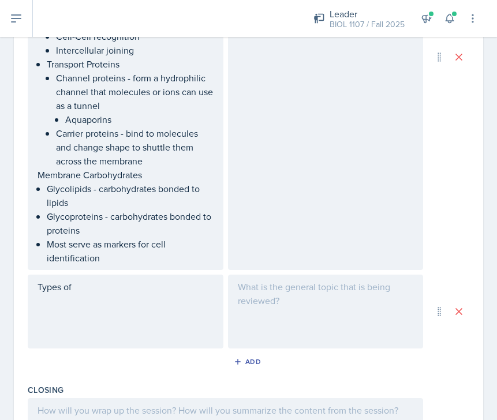
click at [156, 299] on div "Types of" at bounding box center [126, 312] width 196 height 74
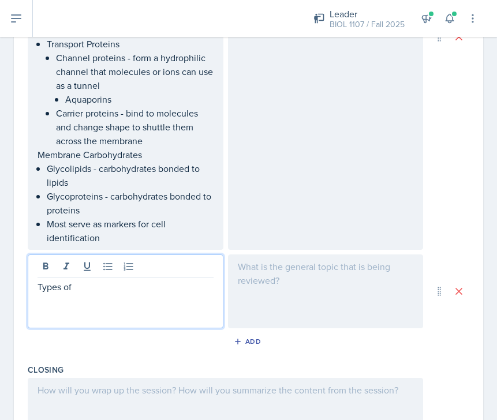
drag, startPoint x: 148, startPoint y: 277, endPoint x: 16, endPoint y: 261, distance: 133.0
click at [77, 289] on div "Osmosis" at bounding box center [126, 291] width 196 height 74
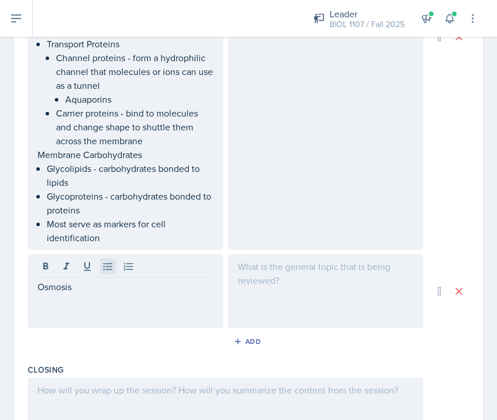
click at [113, 261] on icon at bounding box center [108, 267] width 12 height 12
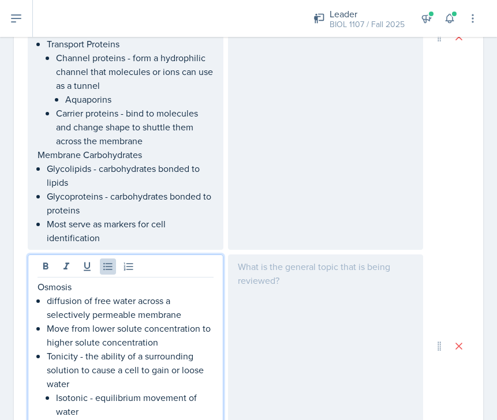
scroll to position [1683, 0]
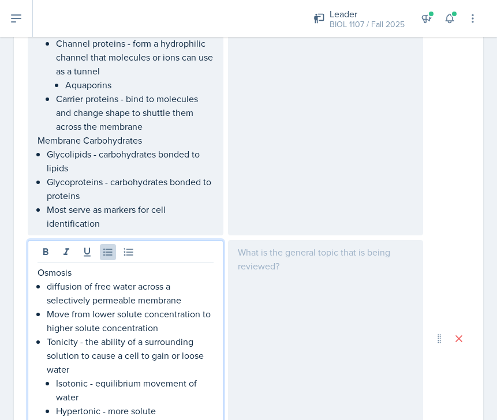
click at [173, 404] on p "Hypertonic - more solute" at bounding box center [135, 411] width 158 height 14
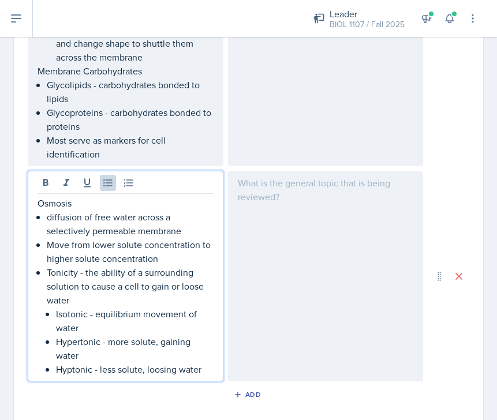
scroll to position [1753, 0]
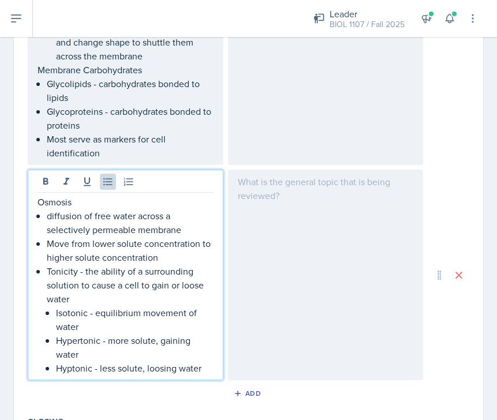
click at [73, 361] on p "Hyptonic - less solute, loosing water" at bounding box center [135, 368] width 158 height 14
click at [77, 361] on p "Hyptonic - less solute, loosing water" at bounding box center [135, 368] width 158 height 14
click at [73, 361] on p "Hyptonic - less solute, loosing water" at bounding box center [135, 368] width 158 height 14
click at [211, 361] on p "Hypotonic - less solute, loosing water" at bounding box center [135, 368] width 158 height 14
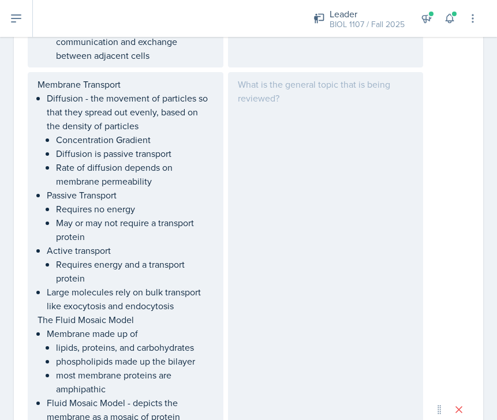
scroll to position [742, 0]
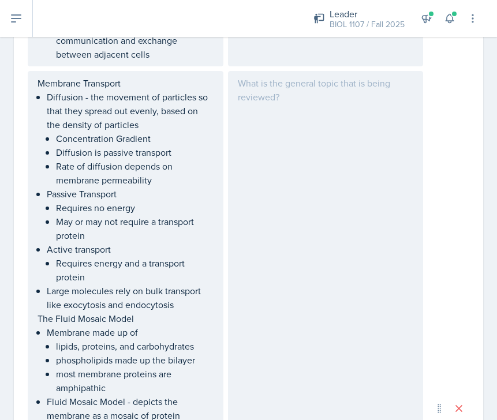
click at [105, 235] on p "May or may not require a transport protein" at bounding box center [135, 229] width 158 height 28
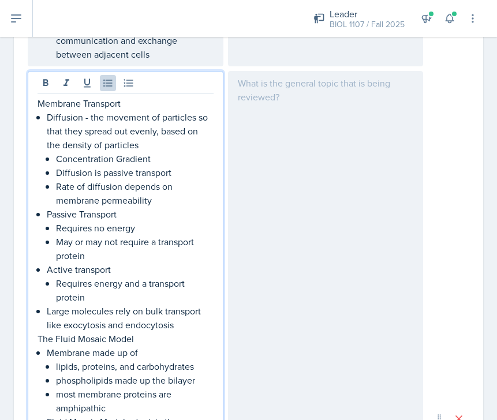
click at [91, 253] on p "May or may not require a transport protein" at bounding box center [135, 249] width 158 height 28
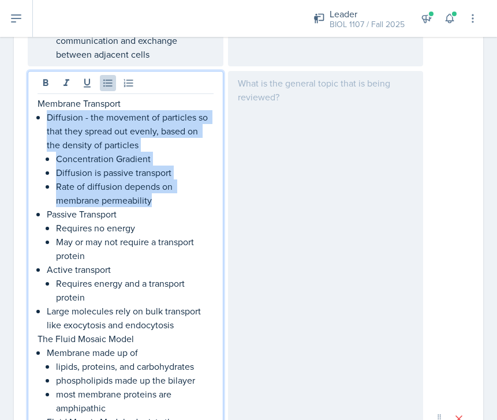
drag, startPoint x: 160, startPoint y: 204, endPoint x: 42, endPoint y: 115, distance: 147.9
copy li "Diffusion - the movement of particles so that they spread out evenly, based on …"
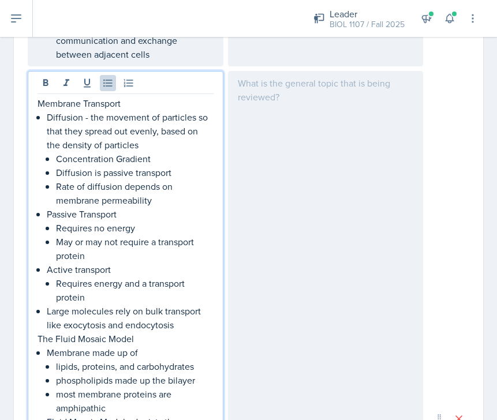
click at [118, 251] on p "May or may not require a transport protein" at bounding box center [135, 249] width 158 height 28
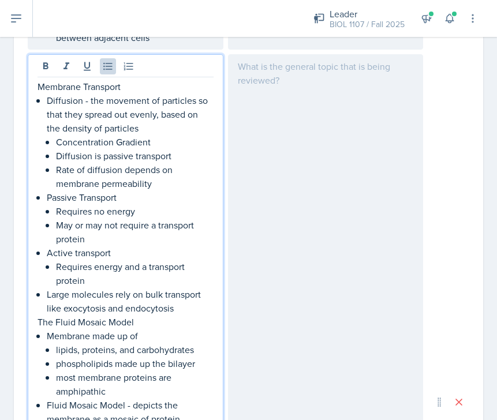
scroll to position [754, 0]
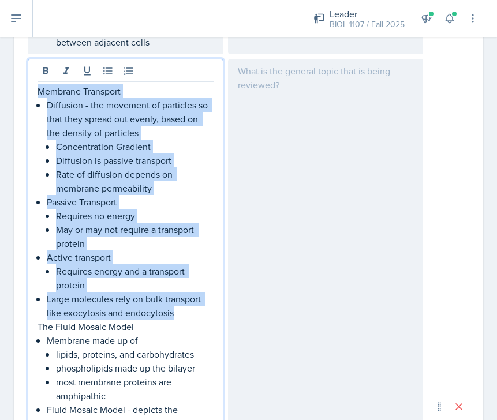
drag, startPoint x: 183, startPoint y: 311, endPoint x: 32, endPoint y: 91, distance: 267.6
click at [32, 91] on div "Membrane Transport Diffusion - the movement of particles so that they spread ou…" at bounding box center [126, 406] width 196 height 695
copy div "Membrane Transport Diffusion - the movement of particles so that they spread ou…"
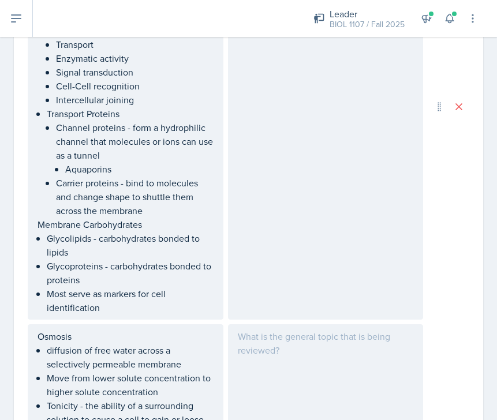
scroll to position [1587, 0]
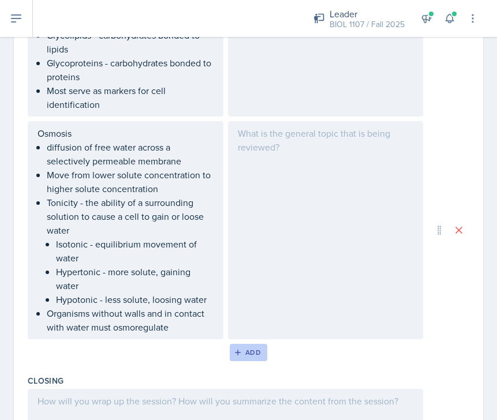
click at [252, 348] on div "Add" at bounding box center [248, 352] width 25 height 9
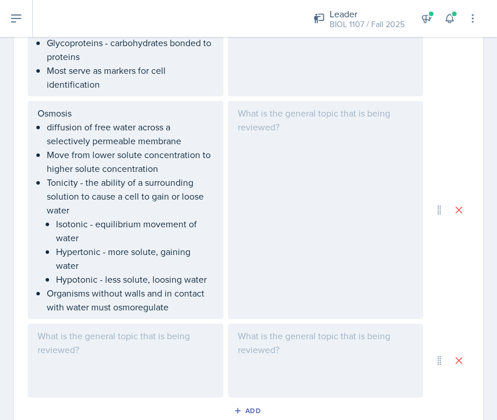
click at [126, 325] on div at bounding box center [126, 361] width 196 height 74
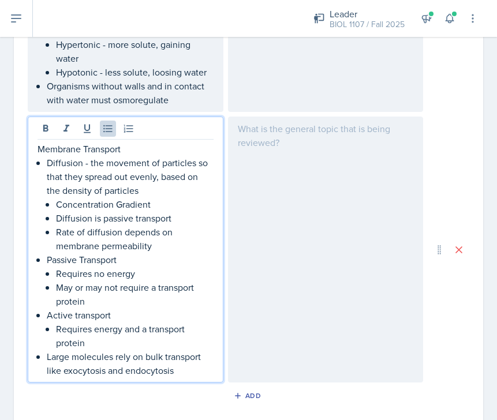
scroll to position [1797, 0]
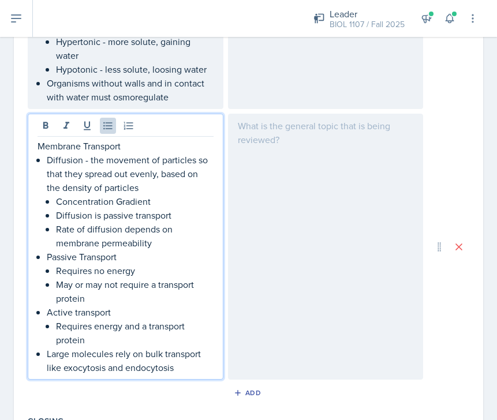
click at [171, 228] on p "Rate of diffusion depends on membrane permeability" at bounding box center [135, 236] width 158 height 28
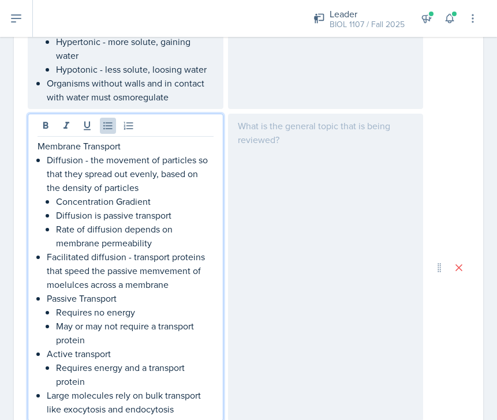
click at [170, 256] on p "Facilitated diffusion - transport proteins that speed the passive memvement of …" at bounding box center [130, 271] width 167 height 42
click at [159, 259] on p "Facilitated diffusion - transport proteins that speed the passive memvement of …" at bounding box center [130, 271] width 167 height 42
click at [76, 270] on p "Facilitated diffusion - transport proteins that speed the passive movement of m…" at bounding box center [130, 271] width 167 height 42
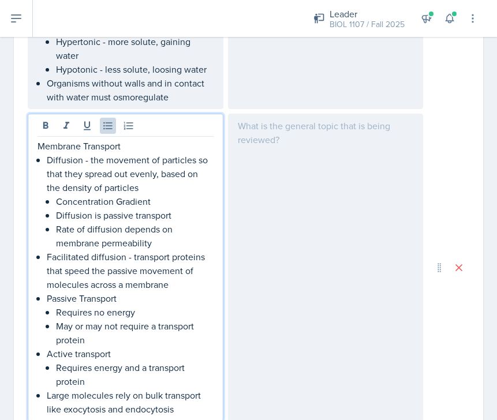
click at [183, 268] on p "Facilitated diffusion - transport proteins that speed the passive movement of m…" at bounding box center [130, 271] width 167 height 42
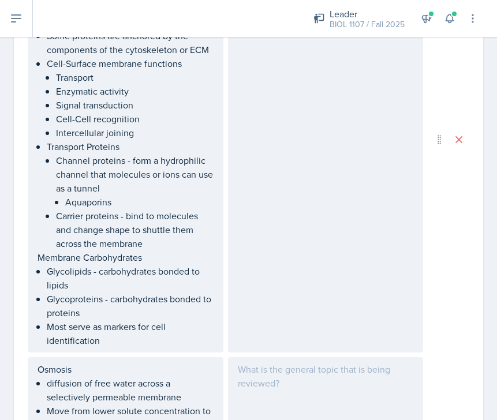
scroll to position [1332, 0]
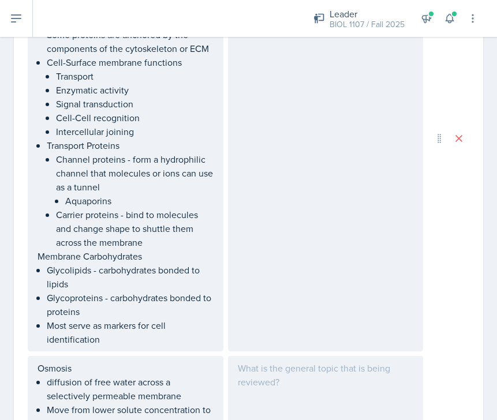
click at [130, 196] on ul "Channel proteins - form a hydrophilic channel that molecules or ions can use as…" at bounding box center [135, 200] width 158 height 97
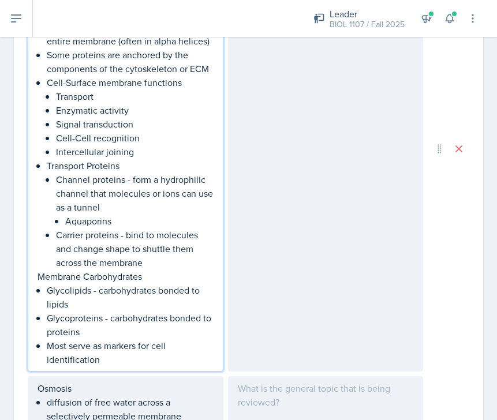
click at [134, 214] on p "Aquaporins" at bounding box center [139, 221] width 148 height 14
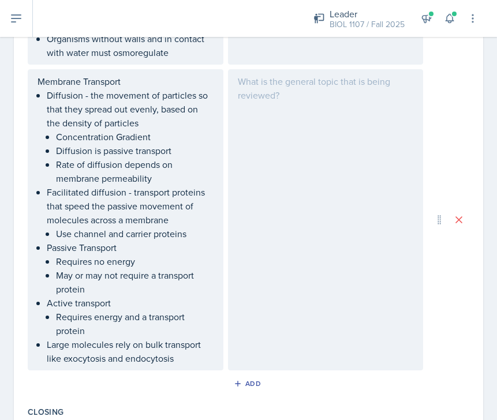
scroll to position [1883, 0]
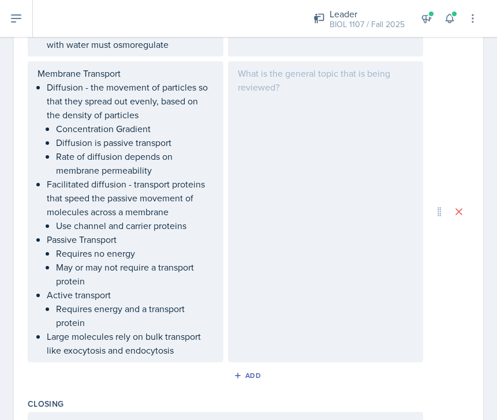
click at [177, 197] on p "Facilitated diffusion - transport proteins that speed the passive movement of m…" at bounding box center [130, 198] width 167 height 42
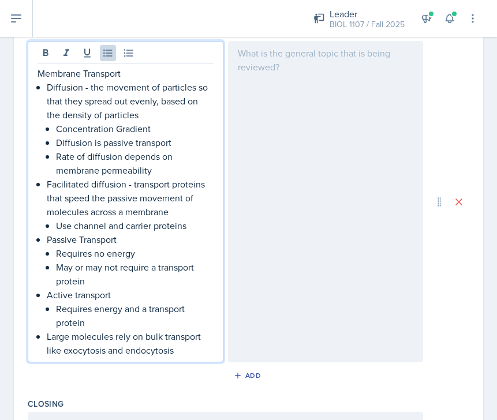
click at [192, 219] on p "Use channel and carrier proteins" at bounding box center [135, 226] width 158 height 14
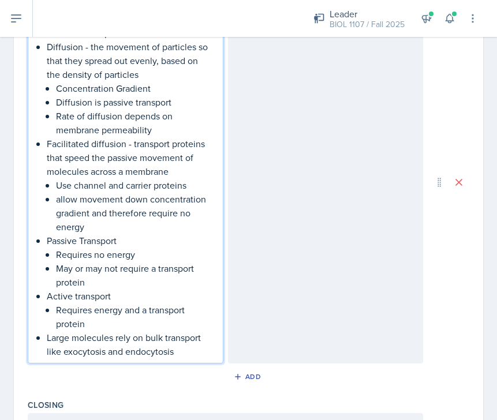
scroll to position [1925, 0]
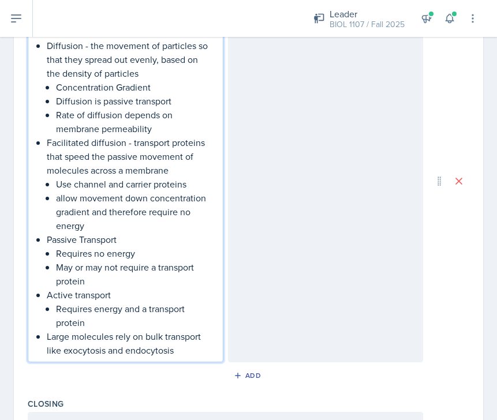
click at [103, 309] on p "Requires energy and a transport protein" at bounding box center [135, 316] width 158 height 28
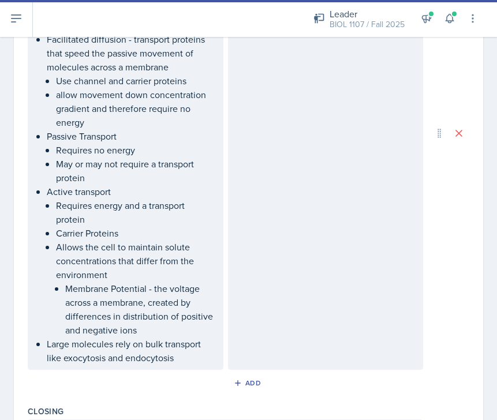
scroll to position [2036, 0]
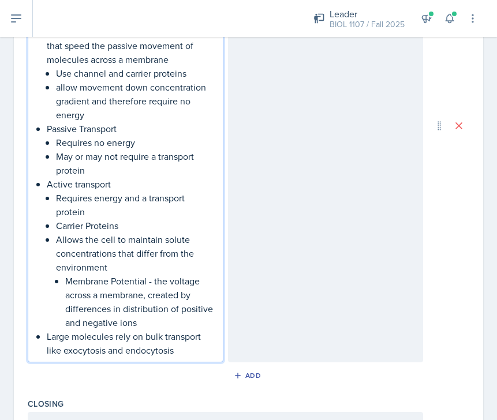
click at [196, 338] on p "Large molecules rely on bulk transport like exocytosis and endocytosis" at bounding box center [130, 343] width 167 height 28
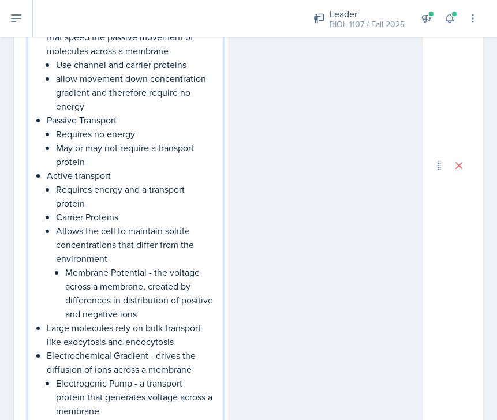
scroll to position [2058, 0]
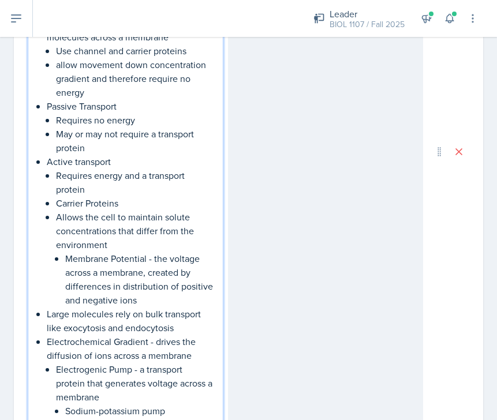
click at [173, 404] on p "Sodium-potassium pump" at bounding box center [139, 411] width 148 height 14
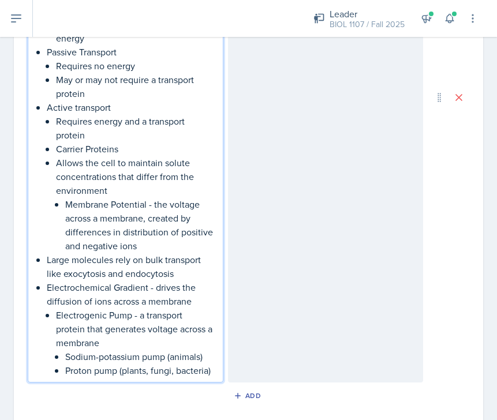
scroll to position [2113, 0]
click at [213, 363] on p "Proton pump (plants, fungi, bacteria)" at bounding box center [139, 370] width 148 height 14
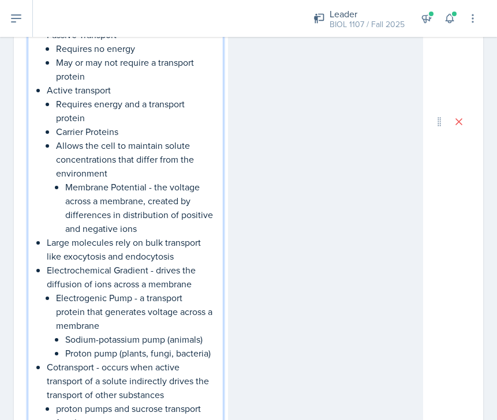
scroll to position [2149, 0]
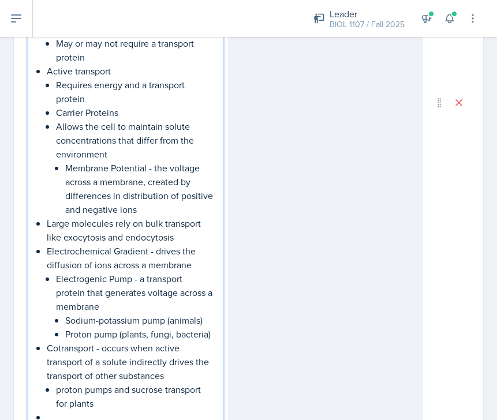
click at [189, 223] on p "Large molecules rely on bulk transport like exocytosis and endocytosis" at bounding box center [130, 230] width 167 height 28
drag, startPoint x: 189, startPoint y: 225, endPoint x: 29, endPoint y: 225, distance: 159.8
click at [29, 225] on div "Membrane Transport Diffusion - the movement of particles so that they spread ou…" at bounding box center [126, 103] width 196 height 654
click at [96, 252] on p "Electrochemical Gradient - drives the diffusion of ions across a membrane" at bounding box center [130, 258] width 167 height 28
click at [61, 224] on p "Large molecules rely on bulk transport like exocytosis and endocytosis" at bounding box center [130, 230] width 167 height 28
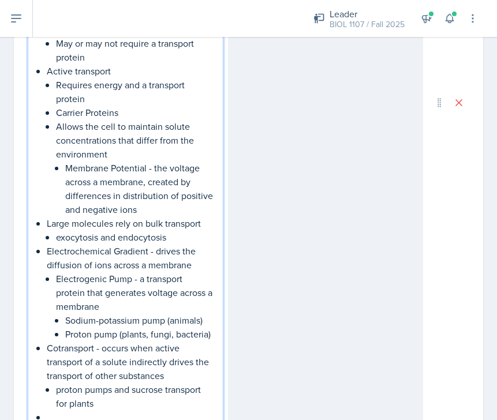
click at [119, 230] on p "exocytosis and endocytosis" at bounding box center [135, 237] width 158 height 14
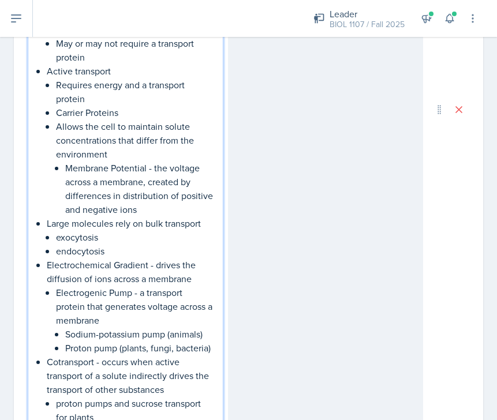
click at [119, 244] on p "endocytosis" at bounding box center [135, 251] width 158 height 14
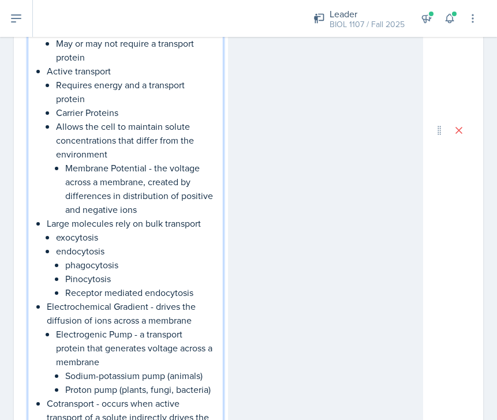
drag, startPoint x: 119, startPoint y: 241, endPoint x: 104, endPoint y: 278, distance: 40.1
click at [104, 286] on p "Receptor mediated endocytosis" at bounding box center [139, 293] width 148 height 14
click at [71, 258] on p "phagocytosis" at bounding box center [139, 265] width 148 height 14
click at [61, 244] on p "endocytosis" at bounding box center [135, 251] width 158 height 14
click at [61, 230] on p "exocytosis" at bounding box center [135, 237] width 158 height 14
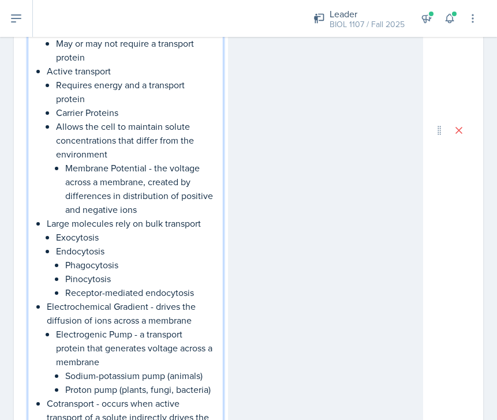
click at [149, 272] on p "Pinocytosis" at bounding box center [139, 279] width 148 height 14
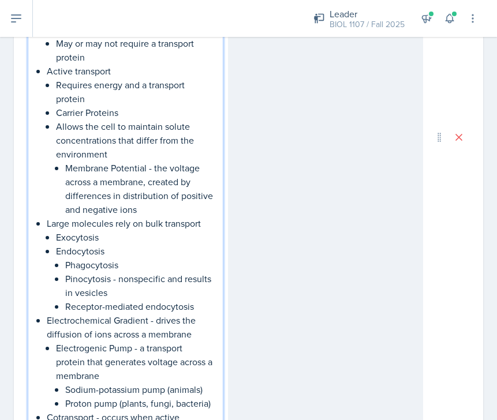
click at [147, 258] on p "Phagocytosis" at bounding box center [139, 265] width 148 height 14
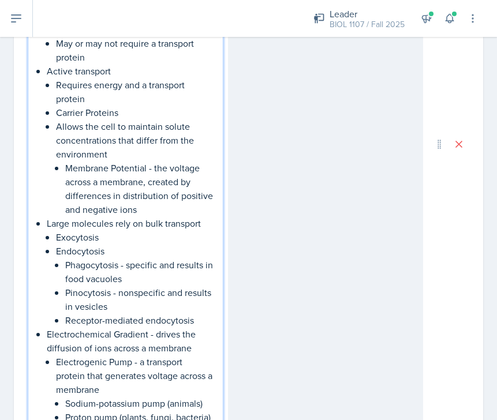
click at [203, 313] on p "Receptor-mediated endocytosis" at bounding box center [139, 320] width 148 height 14
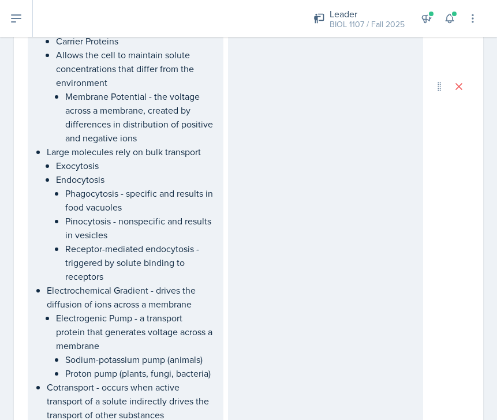
scroll to position [2262, 0]
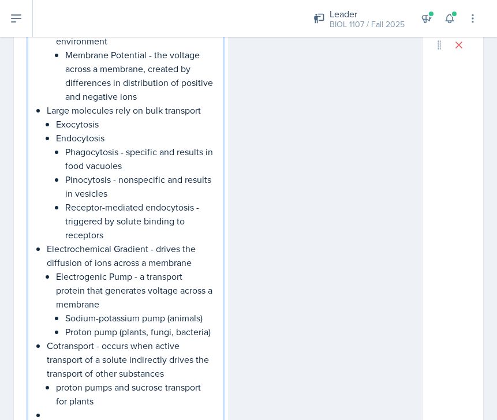
click at [93, 408] on p at bounding box center [130, 415] width 167 height 14
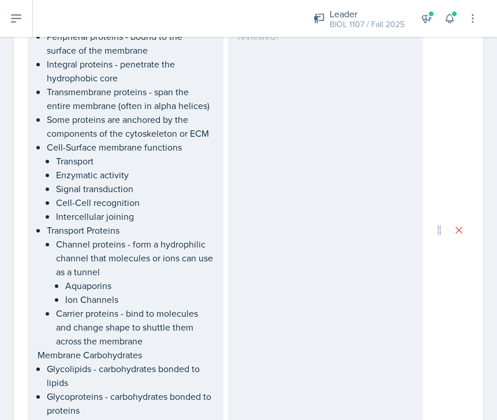
scroll to position [1261, 0]
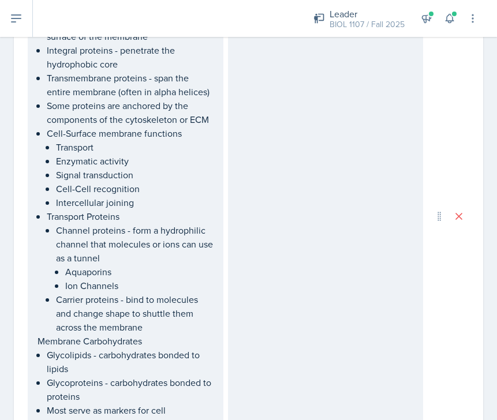
click at [248, 268] on div at bounding box center [326, 217] width 196 height 440
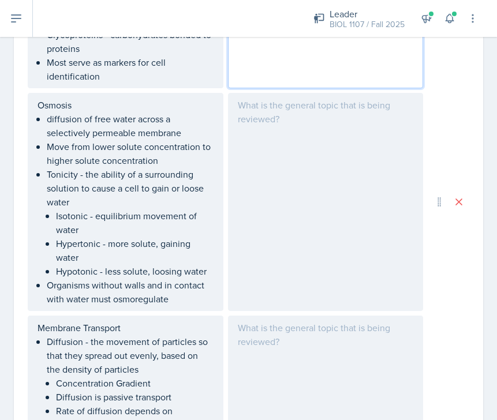
scroll to position [1607, 0]
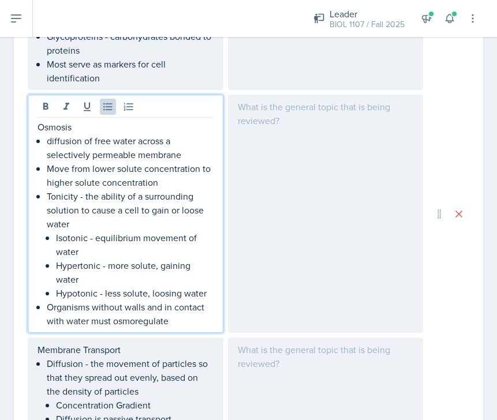
click at [159, 192] on p "Tonicity - the ability of a surrounding solution to cause a cell to gain or loo…" at bounding box center [130, 210] width 167 height 42
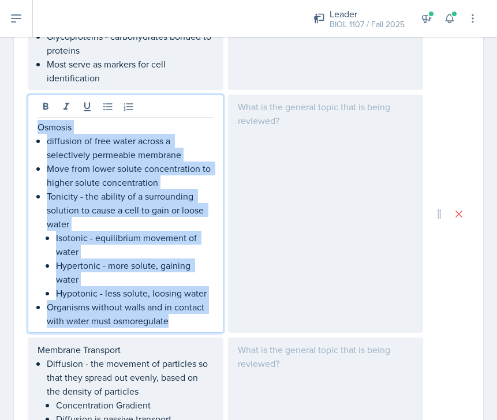
drag, startPoint x: 187, startPoint y: 307, endPoint x: 33, endPoint y: 103, distance: 255.0
click at [33, 103] on div "Osmosis diffusion of free water across a selectively permeable membrane Move fr…" at bounding box center [126, 214] width 196 height 238
copy div "Osmosis diffusion of free water across a selectively permeable membrane Move fr…"
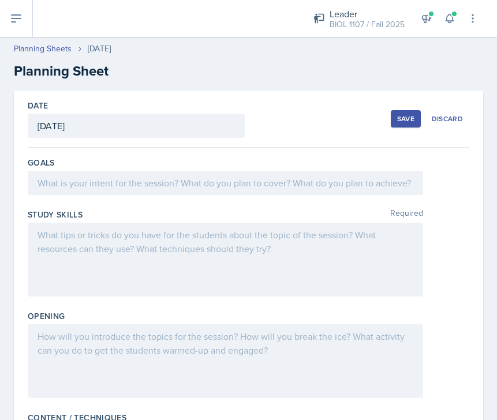
scroll to position [0, 0]
click at [403, 117] on div "Save" at bounding box center [405, 118] width 17 height 9
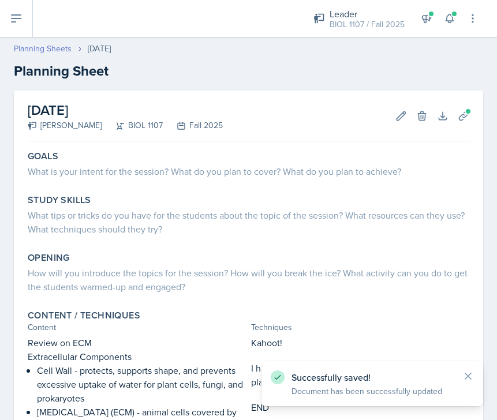
click at [46, 48] on link "Planning Sheets" at bounding box center [43, 49] width 58 height 12
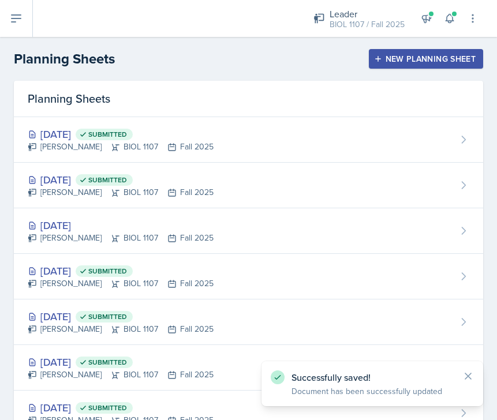
click at [381, 57] on icon "button" at bounding box center [378, 59] width 8 height 8
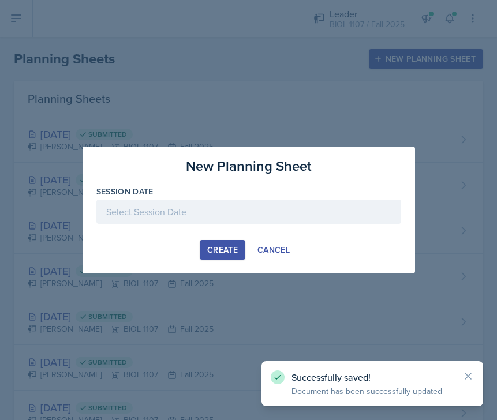
click at [224, 210] on div at bounding box center [248, 212] width 305 height 24
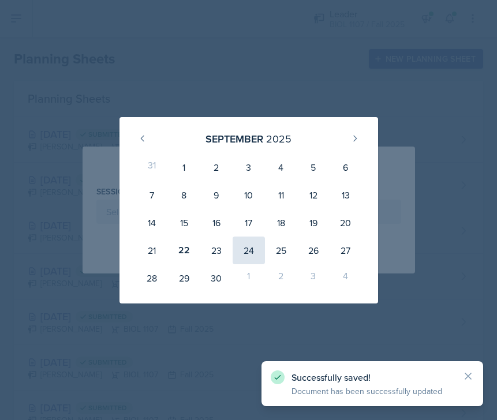
click at [250, 252] on div "24" at bounding box center [249, 251] width 32 height 28
type input "[DATE]"
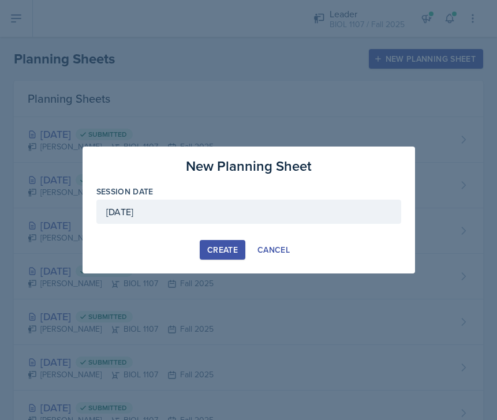
click at [223, 250] on div "Create" at bounding box center [222, 249] width 31 height 9
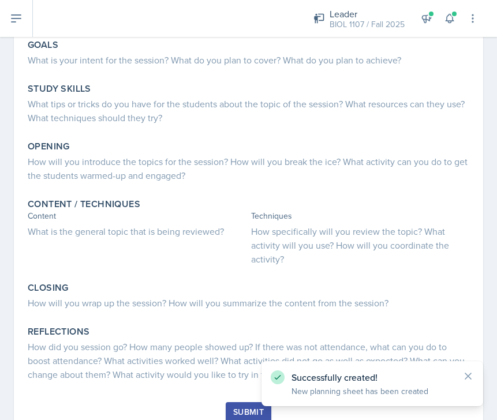
scroll to position [121, 0]
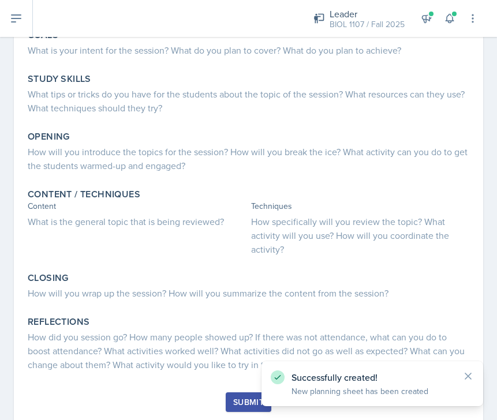
click at [190, 246] on div "Content What is the general topic that is being reviewed?" at bounding box center [137, 228] width 219 height 56
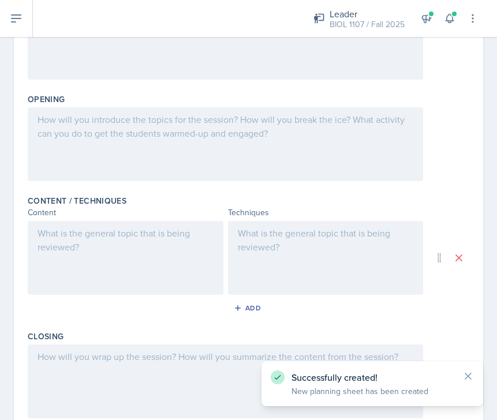
scroll to position [218, 0]
click at [148, 246] on div at bounding box center [126, 257] width 196 height 74
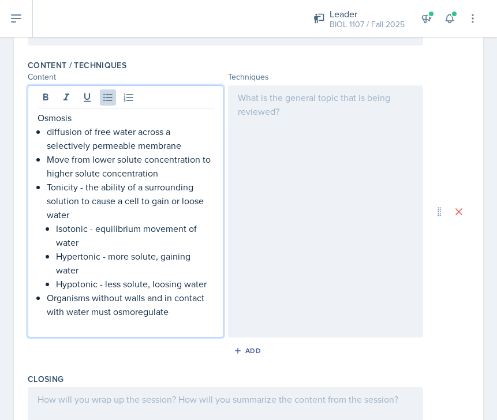
scroll to position [354, 0]
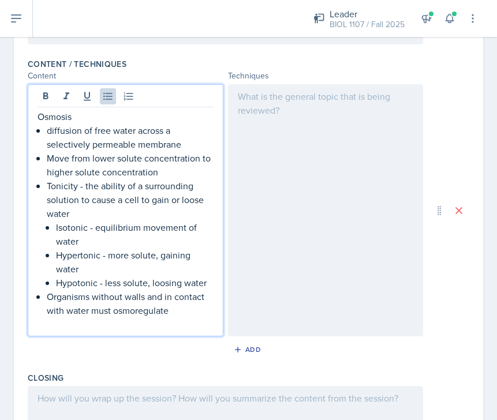
click at [186, 322] on p at bounding box center [126, 324] width 176 height 14
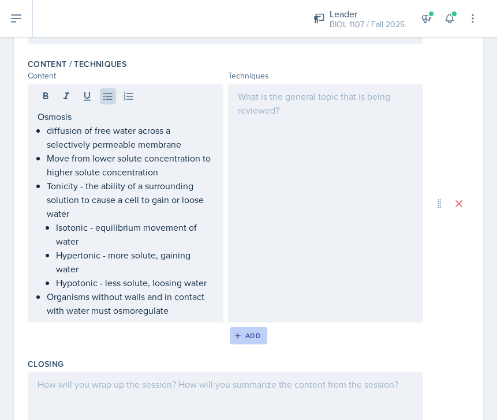
click at [258, 335] on div "Add" at bounding box center [248, 335] width 25 height 9
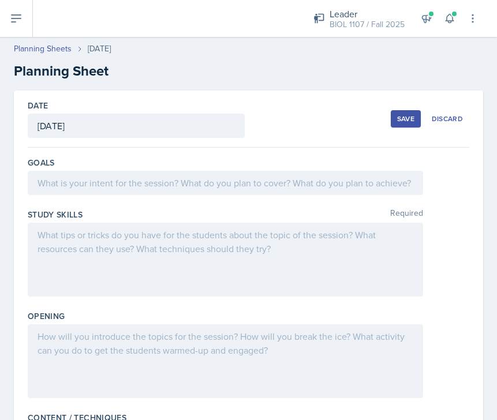
scroll to position [0, 0]
click at [407, 117] on div "Save" at bounding box center [405, 118] width 17 height 9
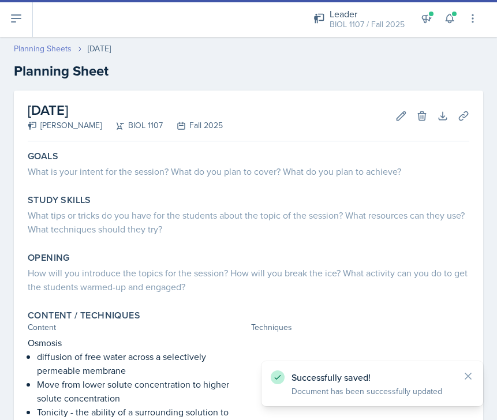
click at [59, 47] on link "Planning Sheets" at bounding box center [43, 49] width 58 height 12
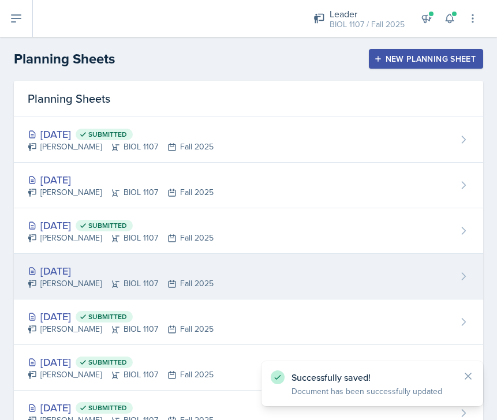
click at [211, 276] on div "[DATE] [PERSON_NAME] BIOL 1107 Fall 2025" at bounding box center [248, 277] width 469 height 46
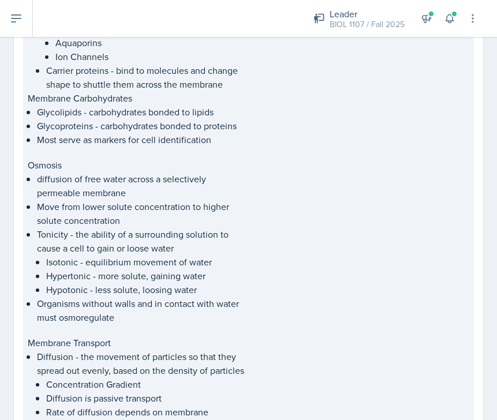
click at [178, 230] on p "Tonicity - the ability of a surrounding solution to cause a cell to gain or loo…" at bounding box center [141, 241] width 209 height 28
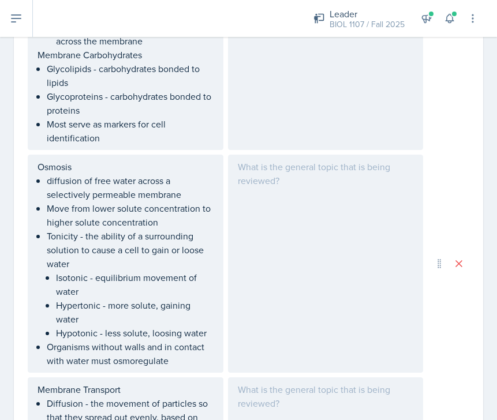
scroll to position [1565, 0]
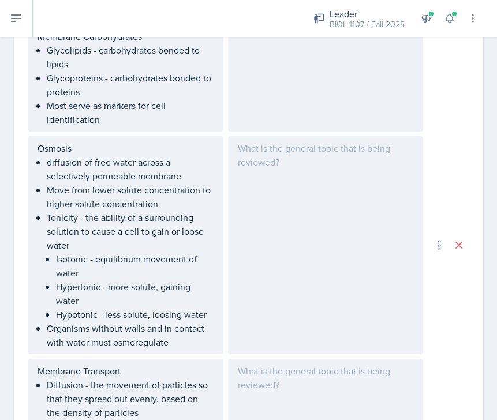
click at [170, 240] on li "Tonicity - the ability of a surrounding solution to cause a cell to gain or loo…" at bounding box center [130, 266] width 167 height 111
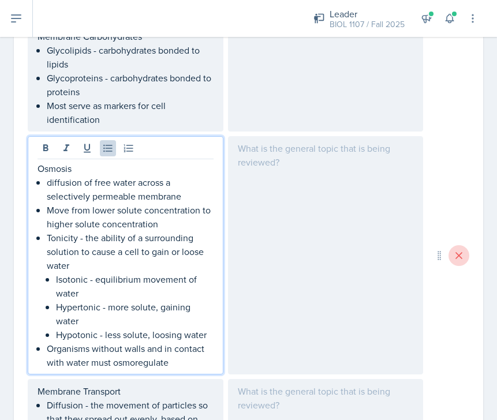
click at [458, 250] on icon at bounding box center [459, 256] width 12 height 12
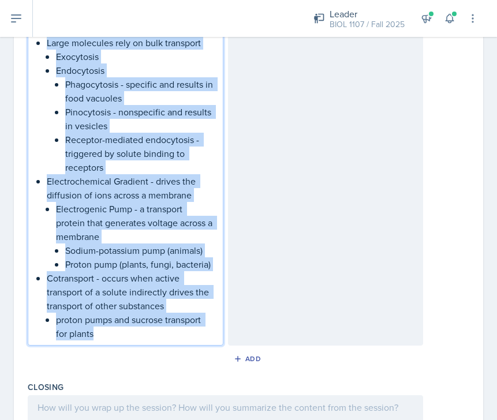
scroll to position [2109, 0]
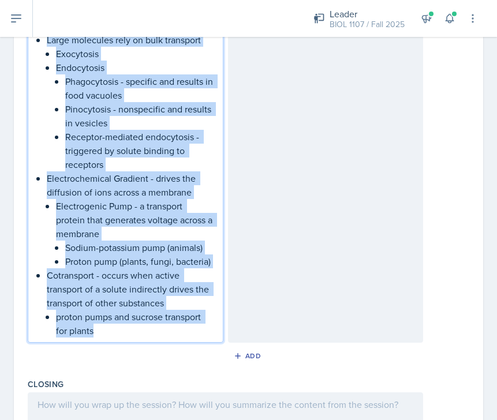
drag, startPoint x: 37, startPoint y: 152, endPoint x: 163, endPoint y: 317, distance: 207.5
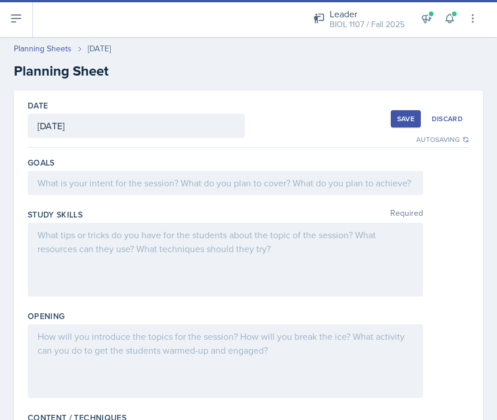
scroll to position [0, 0]
click at [402, 118] on div "Save" at bounding box center [405, 118] width 17 height 9
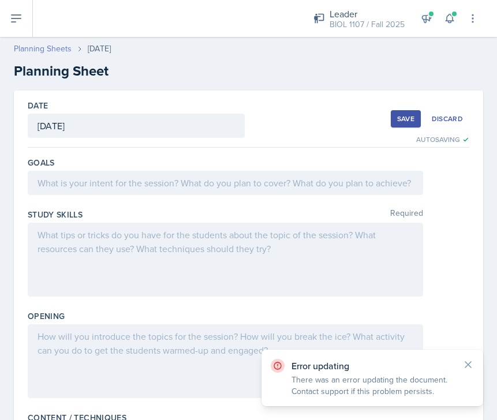
click at [56, 49] on link "Planning Sheets" at bounding box center [43, 49] width 58 height 12
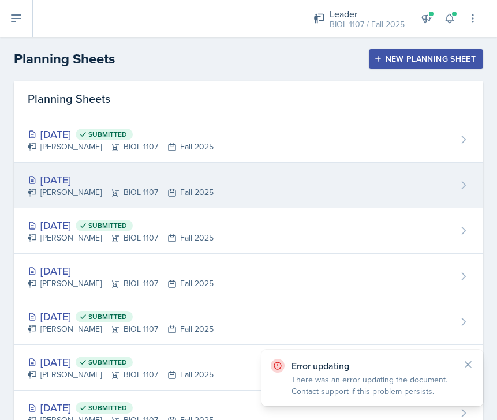
click at [204, 176] on div "[DATE] [PERSON_NAME] BIOL 1107 Fall 2025" at bounding box center [248, 186] width 469 height 46
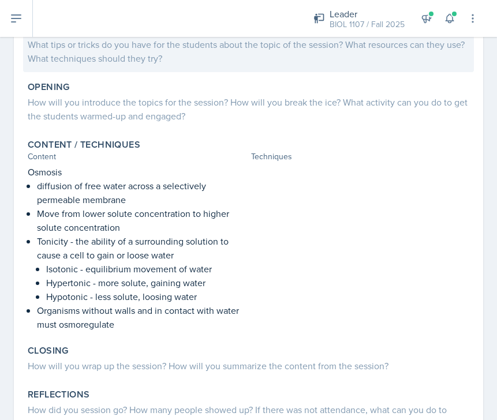
scroll to position [198, 0]
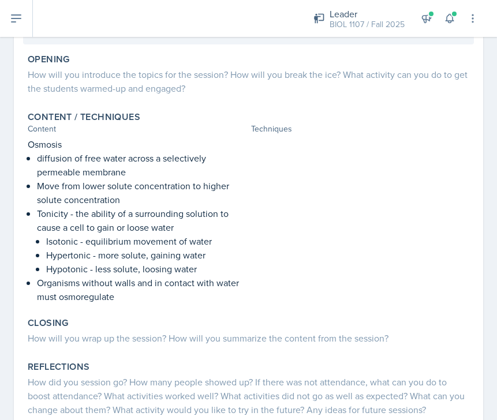
click at [222, 233] on p "Tonicity - the ability of a surrounding solution to cause a cell to gain or loo…" at bounding box center [141, 221] width 209 height 28
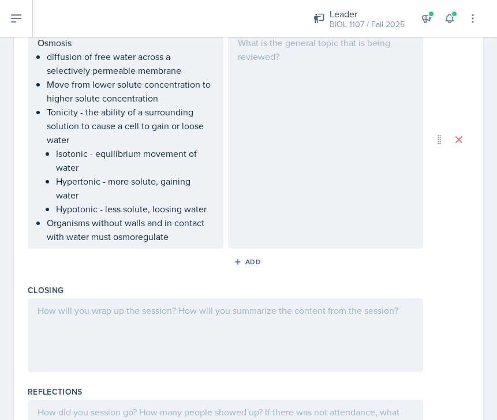
scroll to position [413, 0]
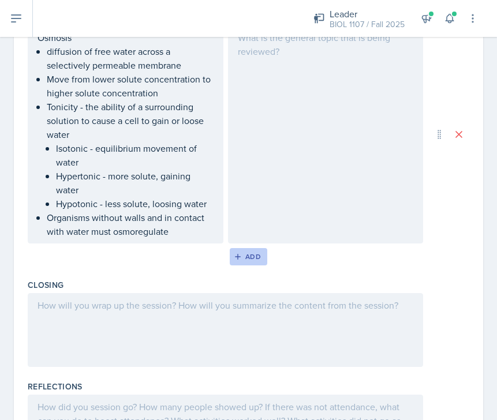
click at [242, 250] on button "Add" at bounding box center [249, 256] width 38 height 17
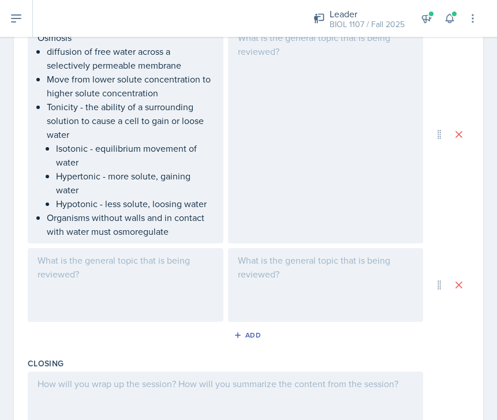
click at [121, 273] on div at bounding box center [126, 285] width 196 height 74
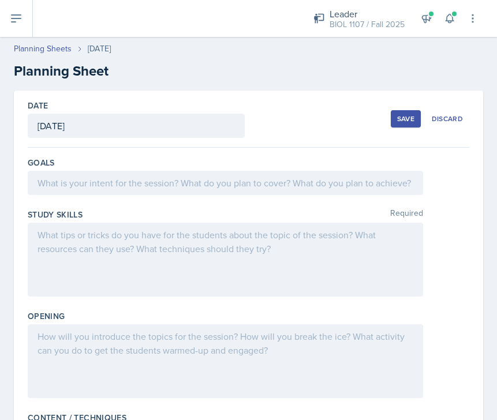
scroll to position [0, 0]
click at [406, 118] on div "Save" at bounding box center [405, 118] width 17 height 9
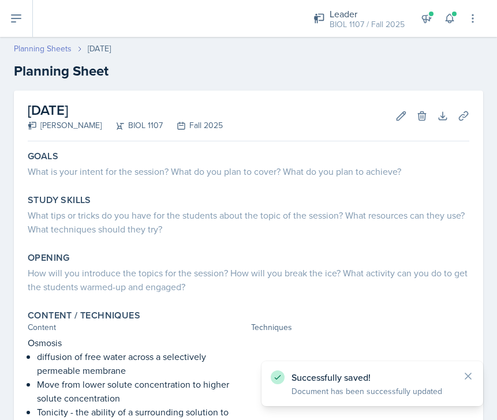
click at [45, 48] on link "Planning Sheets" at bounding box center [43, 49] width 58 height 12
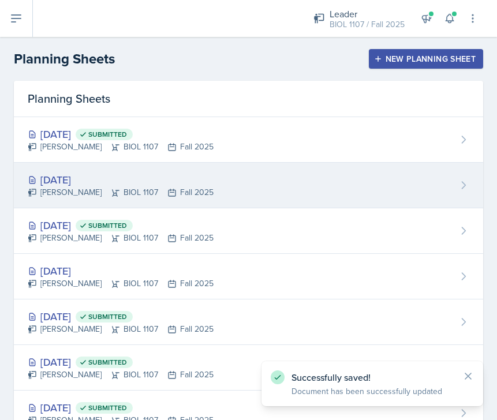
click at [252, 182] on div "[DATE] [PERSON_NAME] BIOL 1107 Fall 2025" at bounding box center [248, 186] width 469 height 46
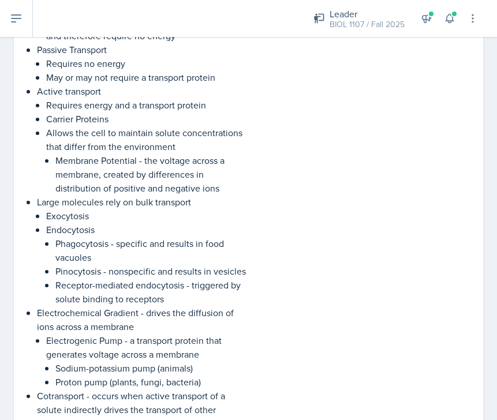
click at [269, 288] on div at bounding box center [360, 159] width 219 height 593
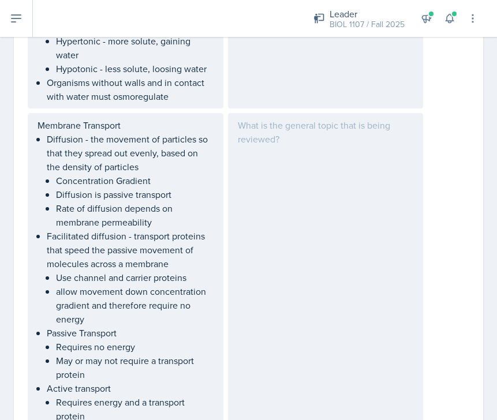
scroll to position [807, 0]
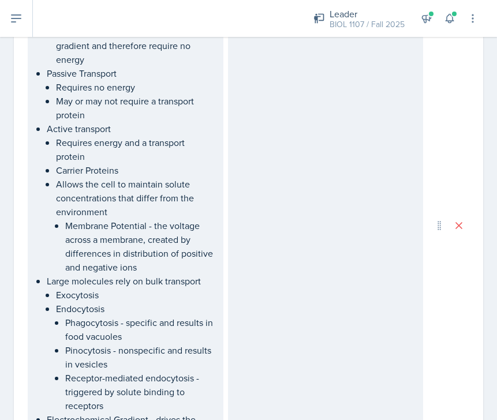
click at [464, 235] on div "Membrane Transport Diffusion - the movement of particles so that they spread ou…" at bounding box center [248, 225] width 441 height 744
click at [463, 226] on icon at bounding box center [459, 226] width 12 height 12
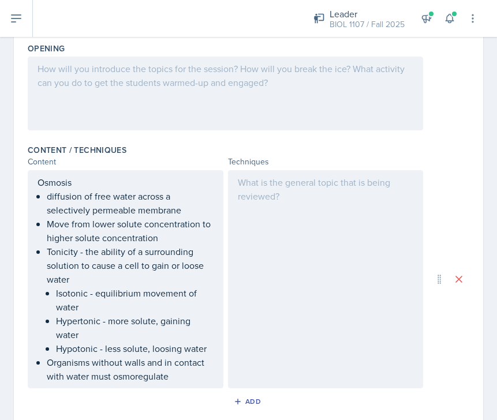
scroll to position [458, 0]
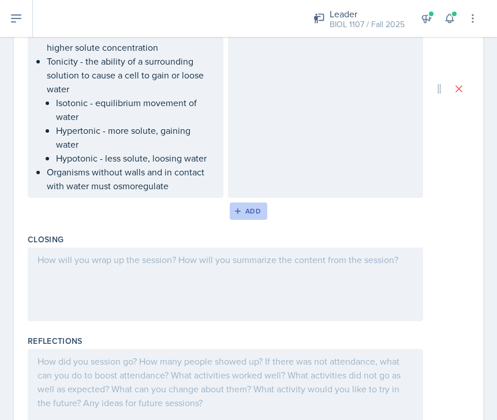
click at [246, 215] on div "Add" at bounding box center [248, 211] width 25 height 9
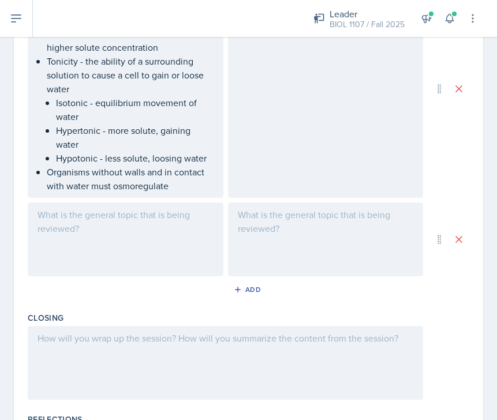
click at [137, 234] on div at bounding box center [126, 240] width 196 height 74
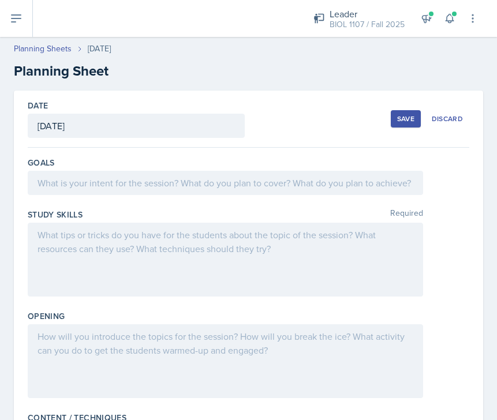
scroll to position [0, 0]
click at [401, 116] on div "Save" at bounding box center [405, 118] width 17 height 9
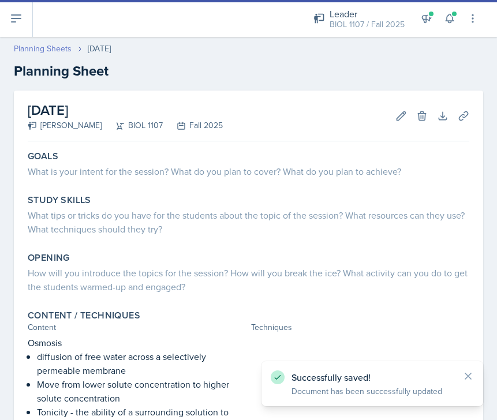
click at [48, 48] on link "Planning Sheets" at bounding box center [43, 49] width 58 height 12
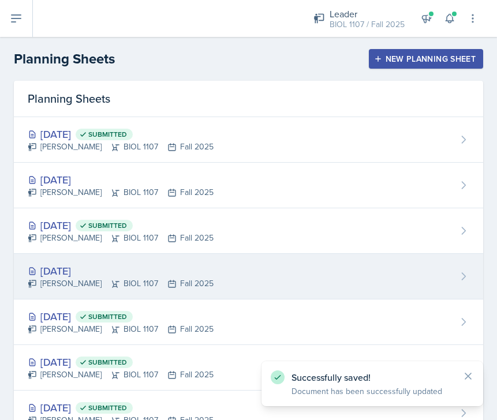
click at [233, 273] on div "[DATE] [PERSON_NAME] BIOL 1107 Fall 2025" at bounding box center [248, 277] width 469 height 46
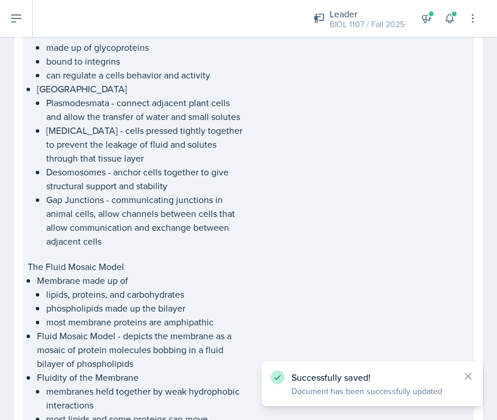
click at [233, 273] on p "Membrane made up of" at bounding box center [141, 280] width 209 height 14
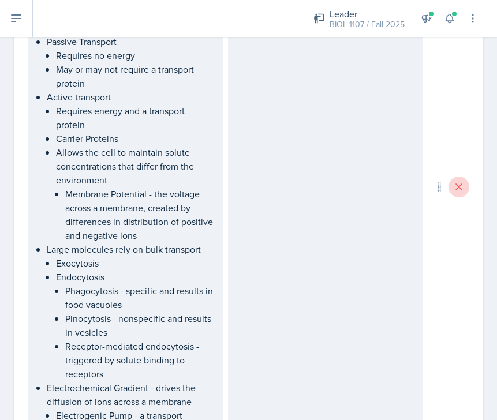
click at [456, 181] on icon at bounding box center [459, 187] width 12 height 12
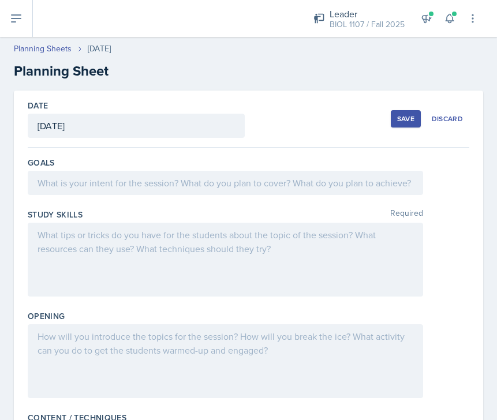
click at [402, 123] on button "Save" at bounding box center [406, 118] width 30 height 17
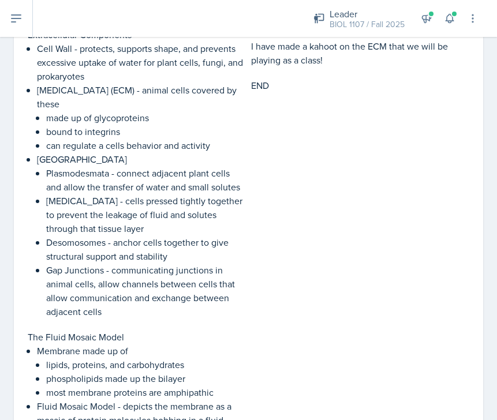
scroll to position [430, 0]
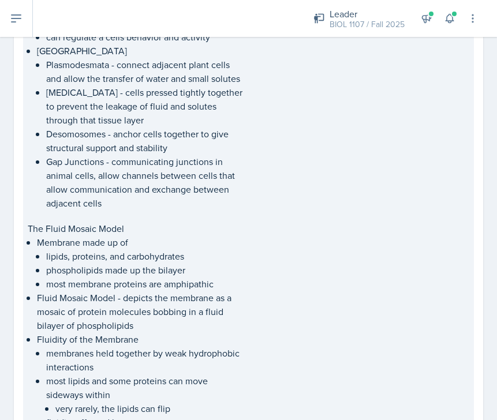
click at [268, 230] on div at bounding box center [360, 409] width 219 height 374
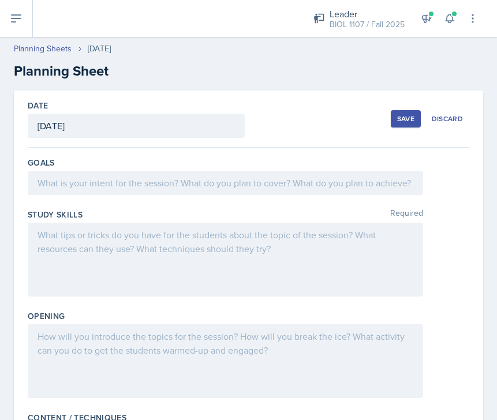
scroll to position [0, 0]
click at [398, 118] on div "Save" at bounding box center [405, 118] width 17 height 9
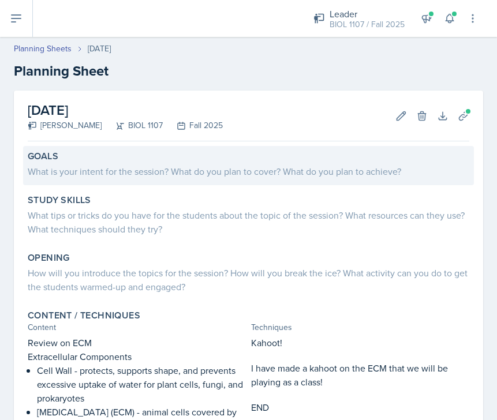
click at [333, 178] on div "What is your intent for the session? What do you plan to cover? What do you pla…" at bounding box center [248, 171] width 441 height 14
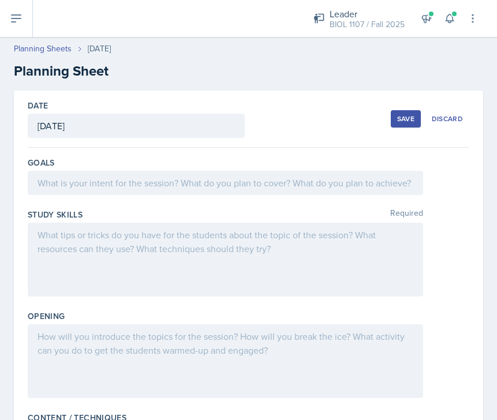
click at [333, 178] on div at bounding box center [225, 183] width 395 height 24
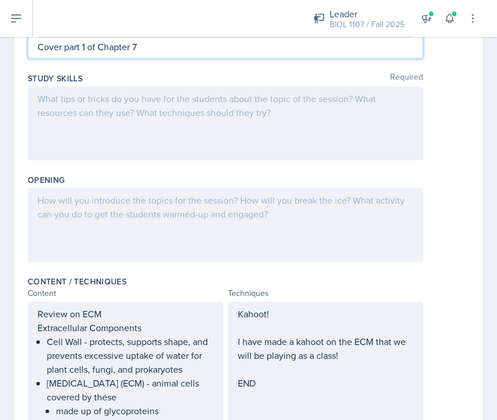
scroll to position [171, 0]
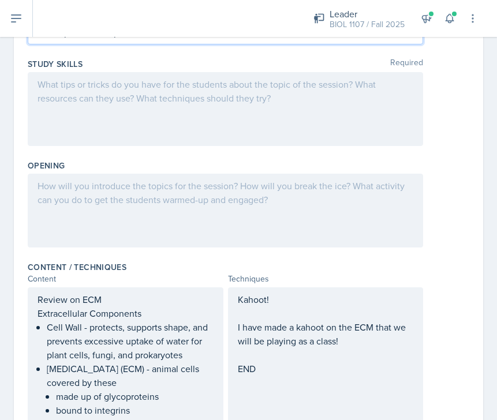
click at [181, 205] on div at bounding box center [225, 211] width 395 height 74
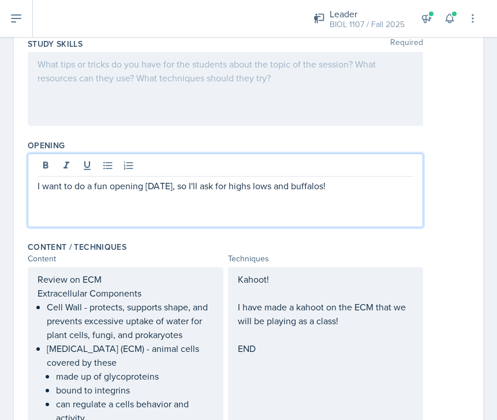
click at [247, 189] on p "I want to do a fun opening [DATE], so I'll ask for highs lows and buffalos!" at bounding box center [226, 186] width 376 height 14
click at [268, 187] on p "I want to do a fun opening [DATE], so I'll ask for highs, lows and buffalos!" at bounding box center [226, 186] width 376 height 14
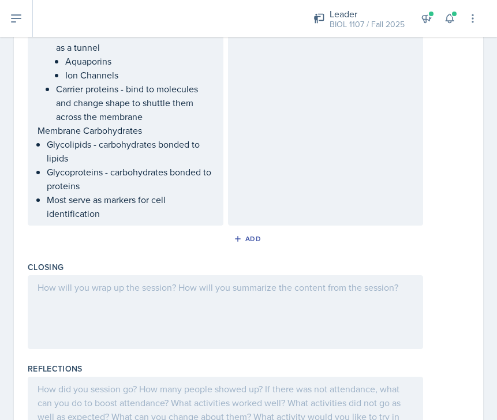
scroll to position [1474, 0]
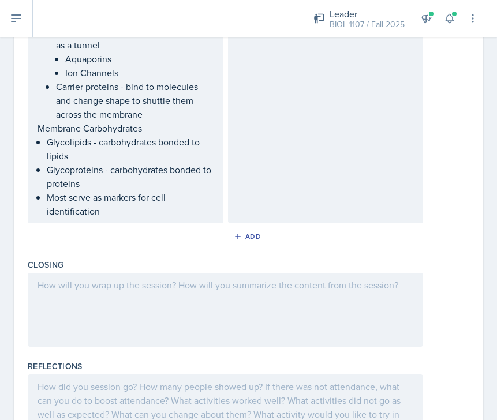
click at [212, 293] on div at bounding box center [225, 310] width 395 height 74
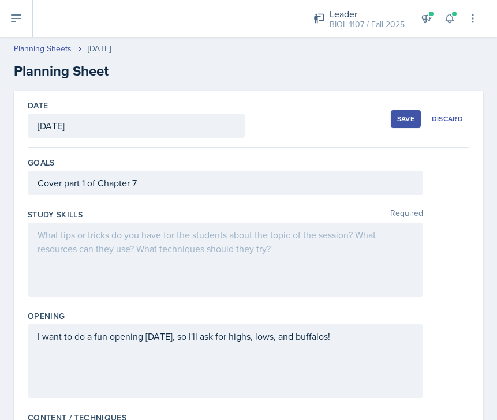
scroll to position [0, 0]
click at [410, 120] on div "Save" at bounding box center [405, 118] width 17 height 9
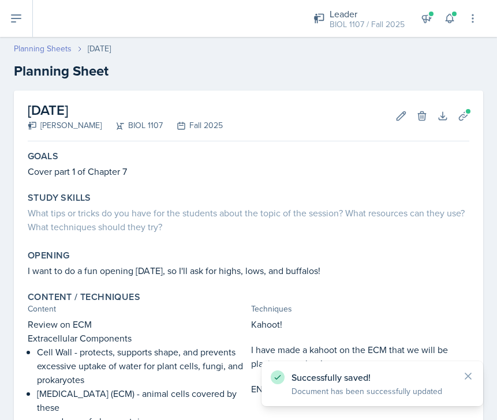
click at [55, 51] on link "Planning Sheets" at bounding box center [43, 49] width 58 height 12
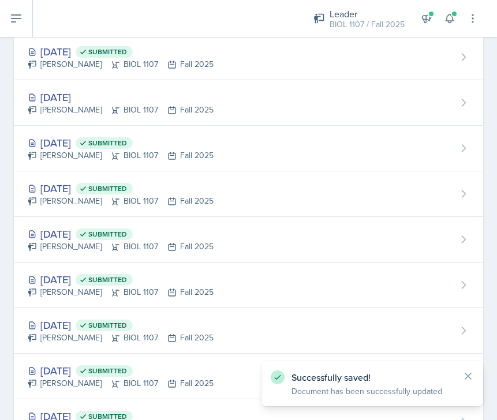
scroll to position [175, 0]
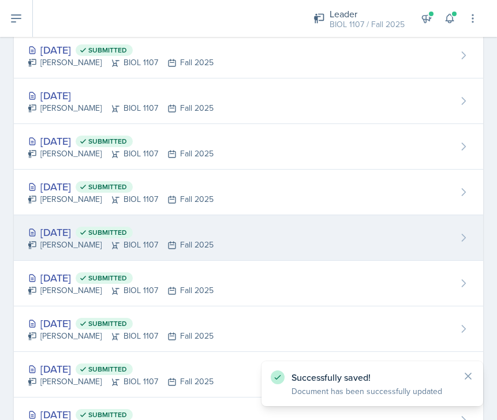
click at [262, 235] on div "[DATE] Submitted [PERSON_NAME] BIOL 1107 Fall 2025" at bounding box center [248, 238] width 469 height 46
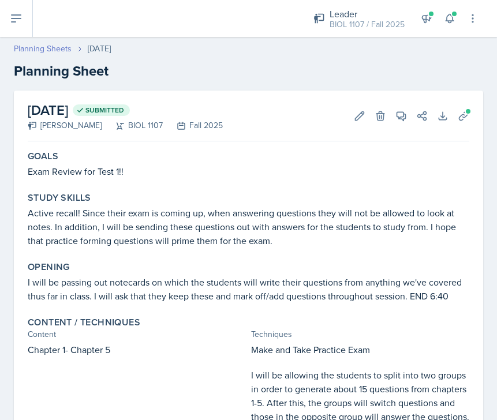
click at [43, 47] on link "Planning Sheets" at bounding box center [43, 49] width 58 height 12
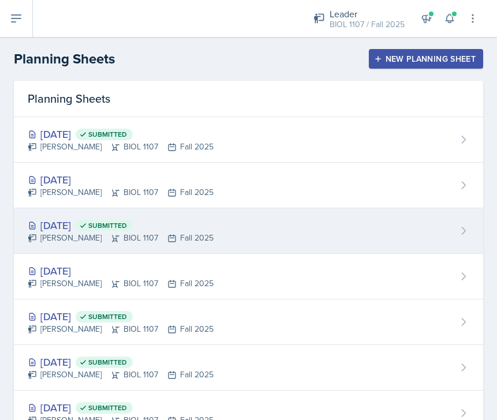
scroll to position [73, 0]
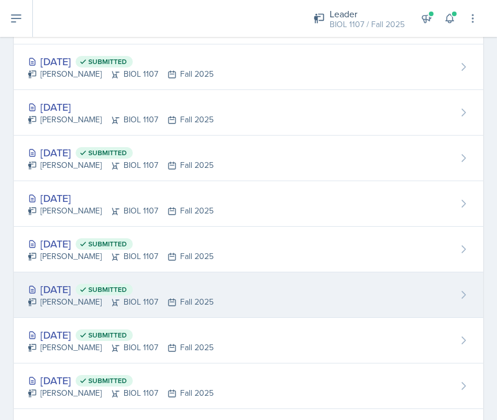
click at [207, 303] on div "[DATE] Submitted [PERSON_NAME] BIOL 1107 Fall 2025" at bounding box center [248, 295] width 469 height 46
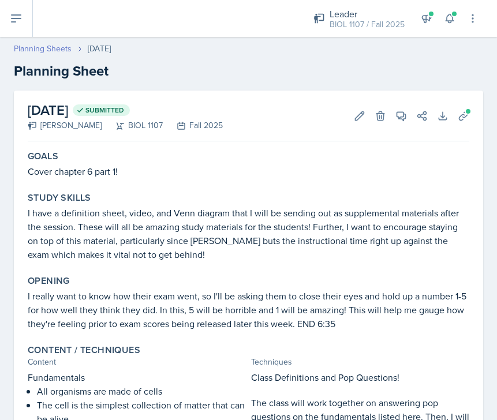
click at [56, 44] on link "Planning Sheets" at bounding box center [43, 49] width 58 height 12
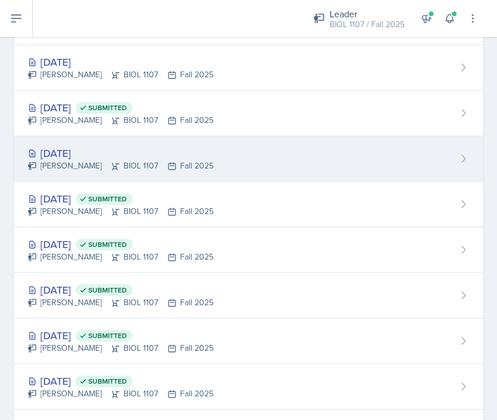
scroll to position [123, 0]
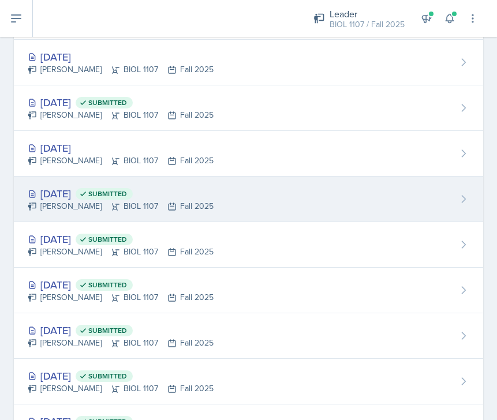
click at [203, 196] on div "[DATE] Submitted [PERSON_NAME] BIOL 1107 Fall 2025" at bounding box center [248, 200] width 469 height 46
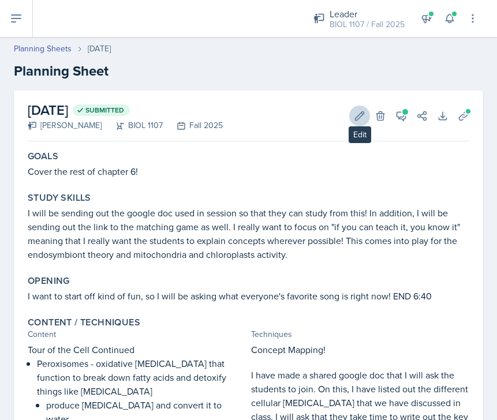
click at [354, 111] on icon at bounding box center [360, 116] width 12 height 12
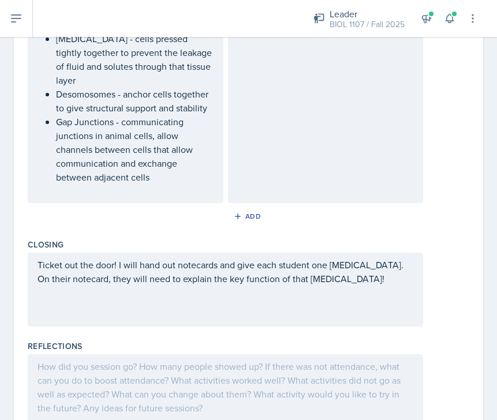
scroll to position [2552, 0]
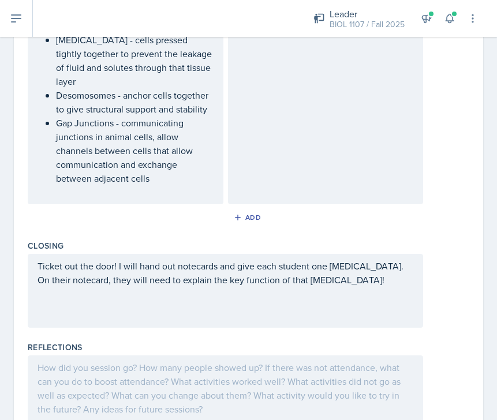
click at [169, 361] on div at bounding box center [225, 392] width 395 height 74
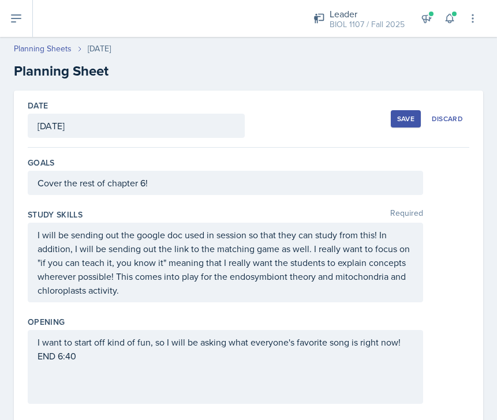
scroll to position [0, 0]
click at [400, 116] on div "Save" at bounding box center [405, 118] width 17 height 9
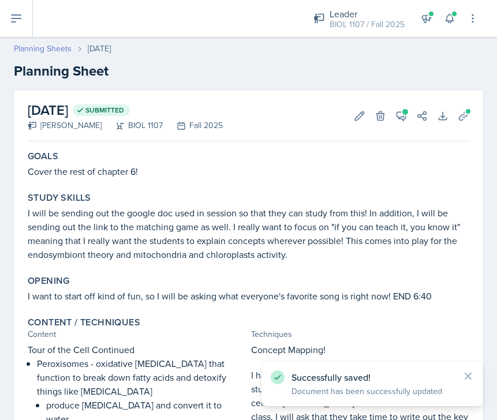
click at [63, 48] on link "Planning Sheets" at bounding box center [43, 49] width 58 height 12
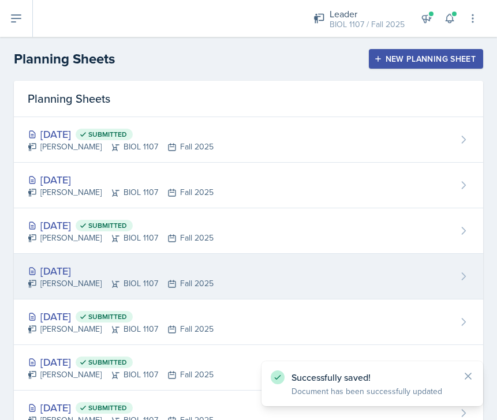
click at [227, 267] on div "[DATE] [PERSON_NAME] BIOL 1107 Fall 2025" at bounding box center [248, 277] width 469 height 46
